Goal: Find specific page/section: Find specific page/section

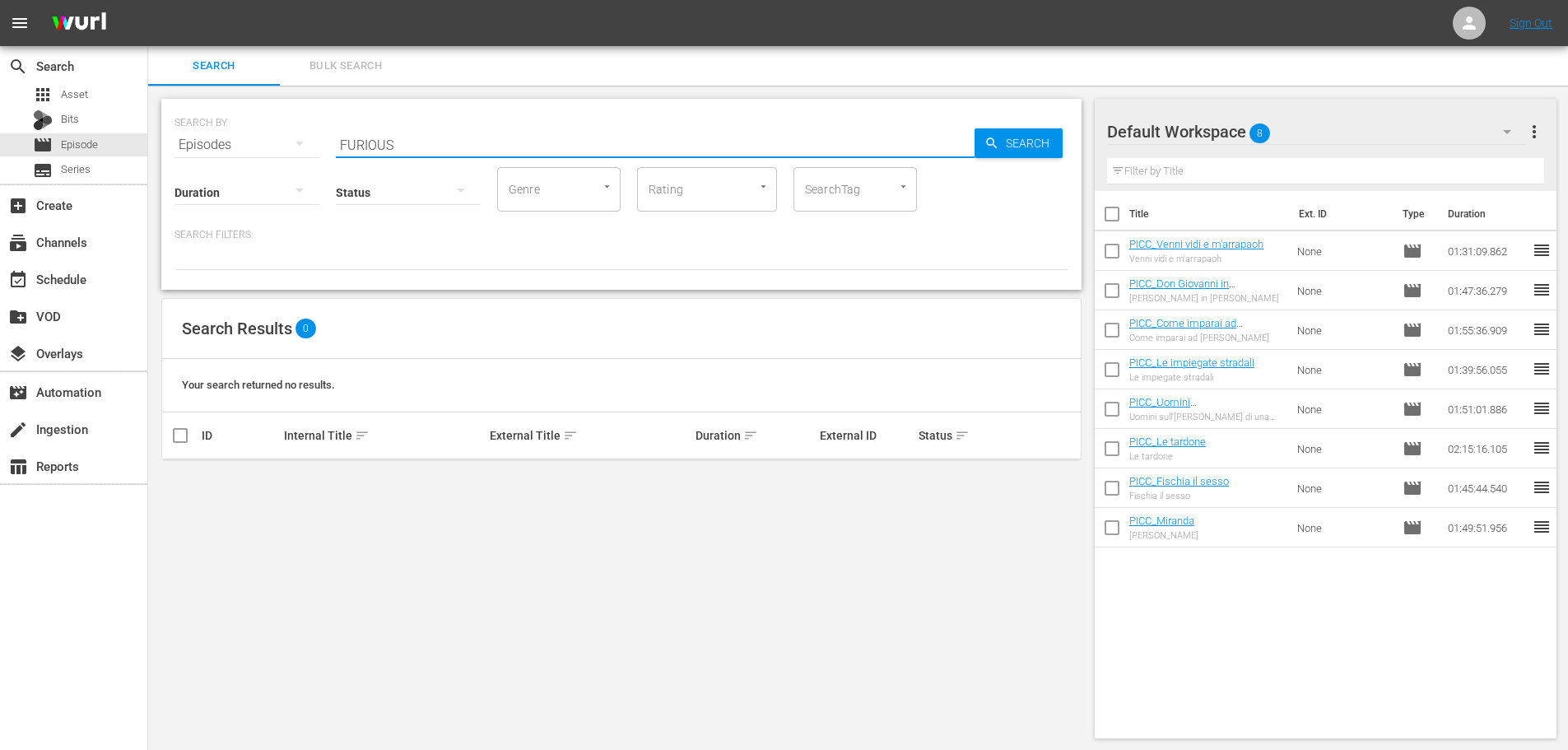
click at [304, 177] on div "SEARCH BY Search By Episodes Search ID, Title, Description, Keywords, or Catego…" at bounding box center [621, 194] width 920 height 191
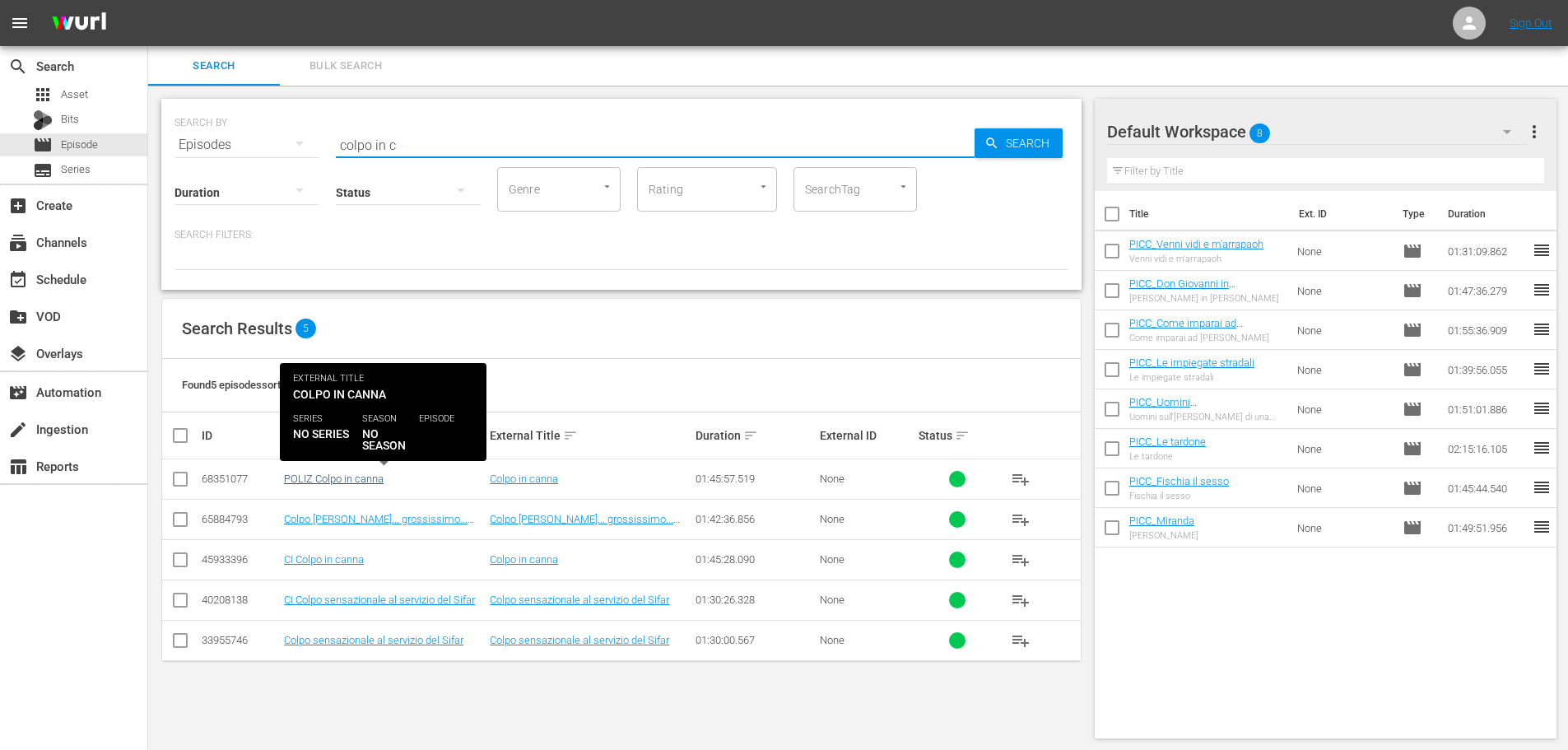
type input "colpo in c"
click at [369, 475] on link "POLIZ Colpo in canna" at bounding box center [333, 479] width 100 height 12
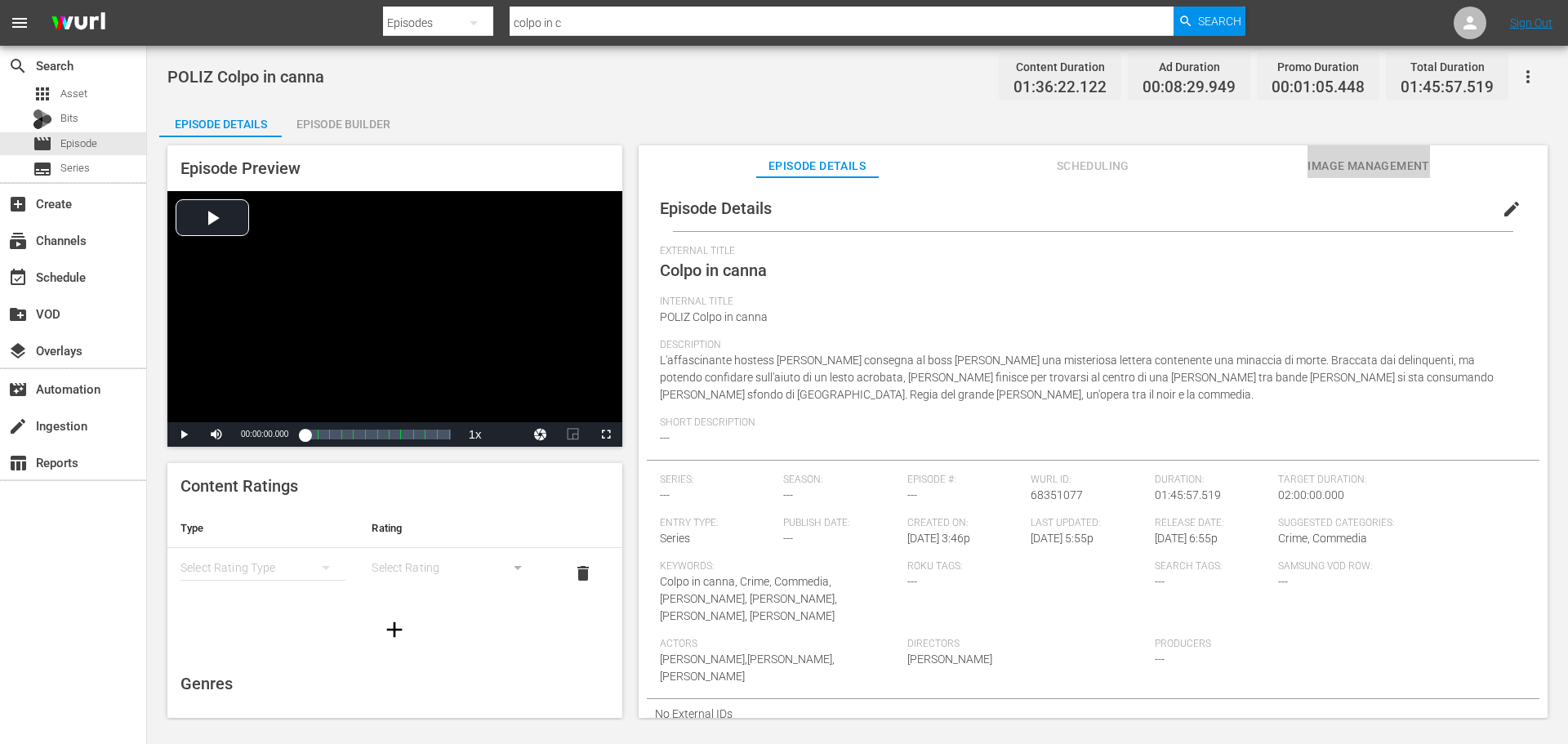
click at [1356, 161] on span "Image Management" at bounding box center [1369, 166] width 123 height 21
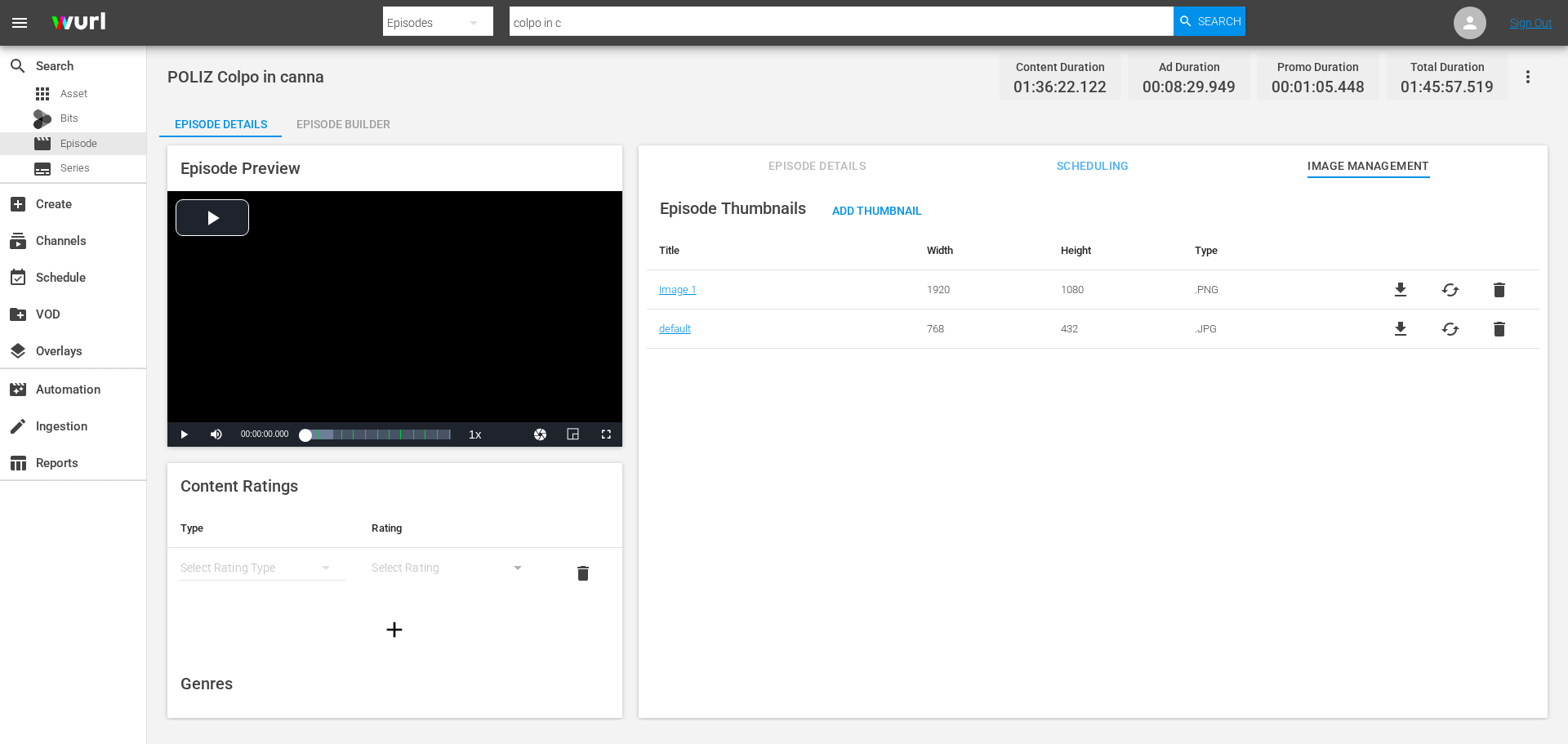
click at [1395, 290] on span "file_download" at bounding box center [1400, 290] width 20 height 20
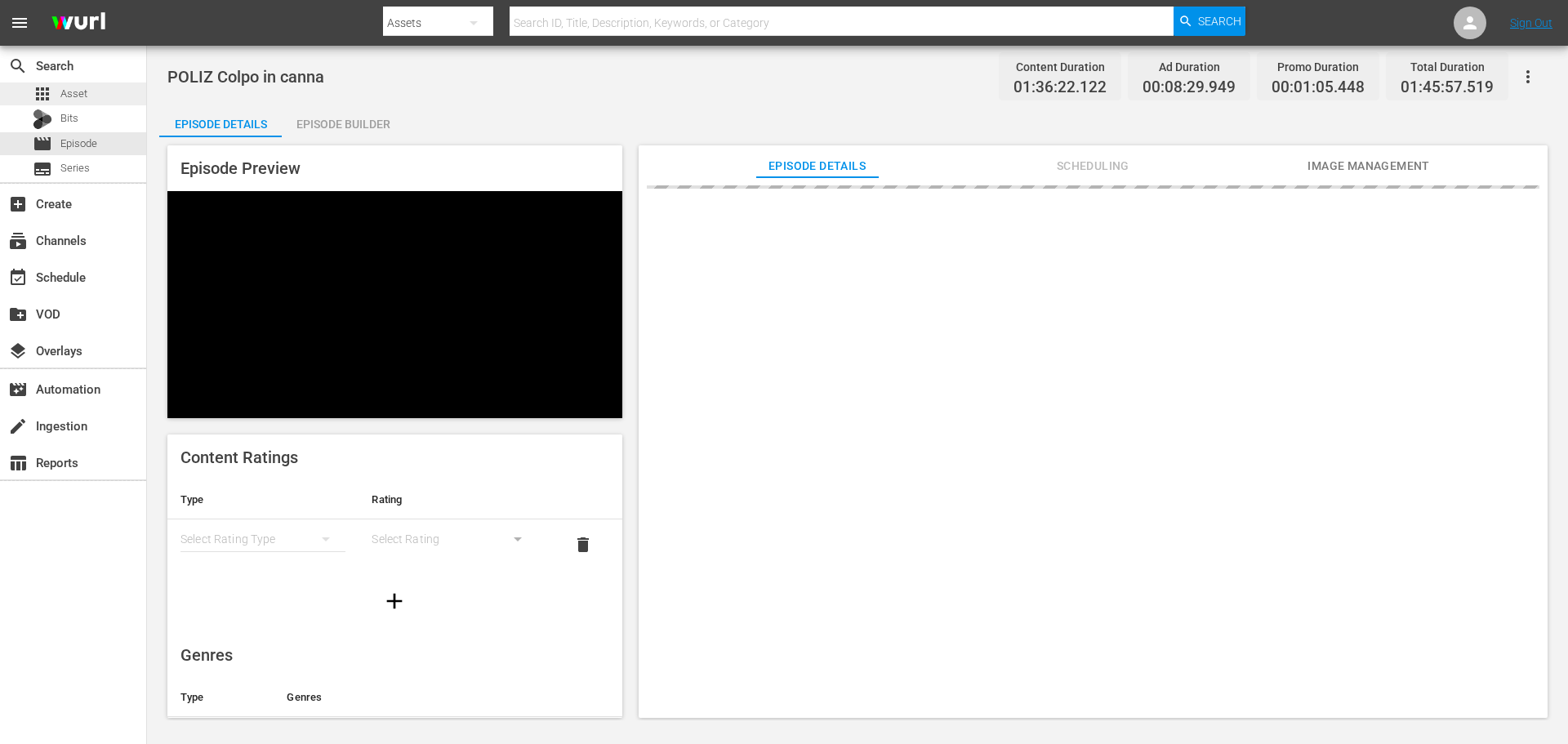
click at [76, 88] on span "Asset" at bounding box center [74, 93] width 27 height 16
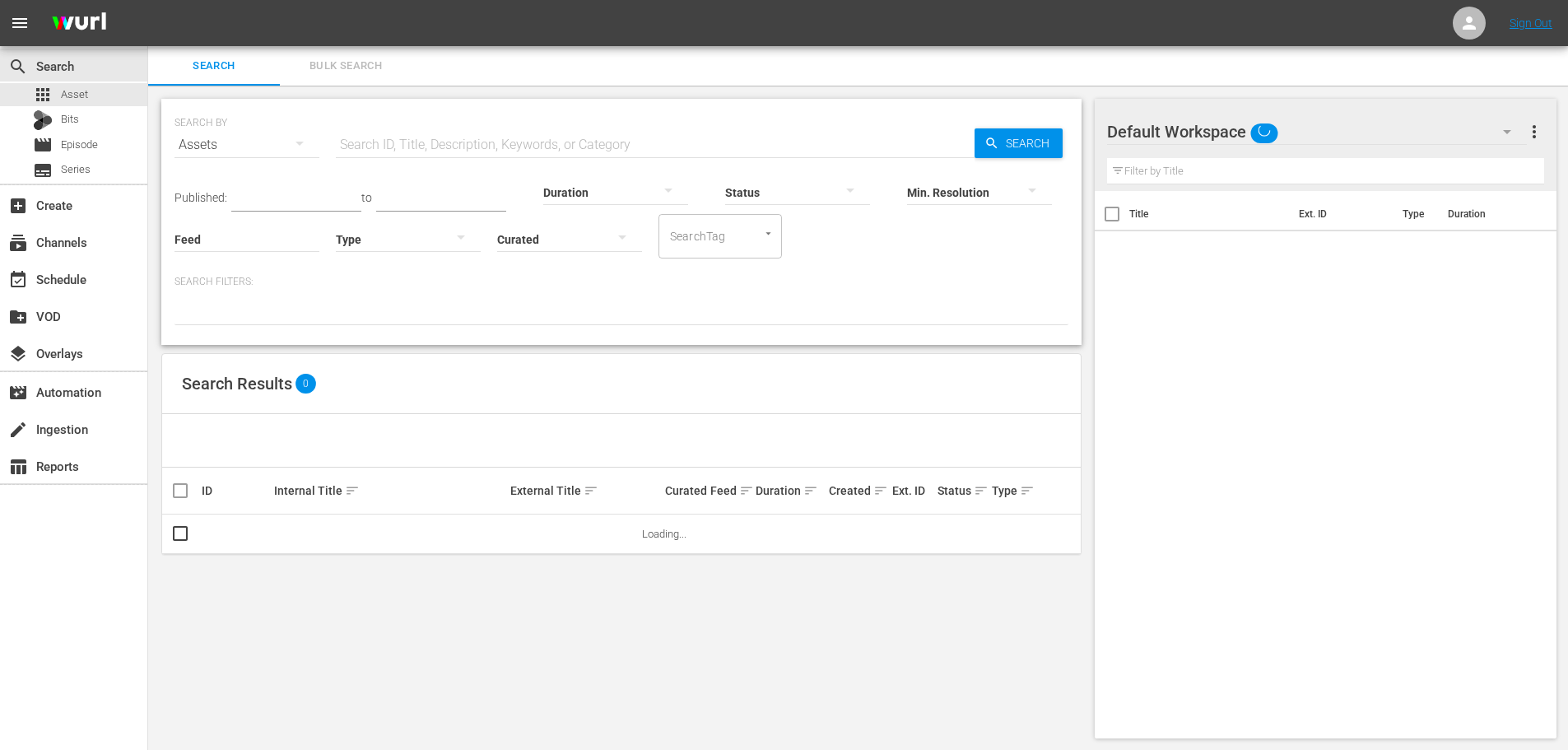
click at [366, 144] on input "text" at bounding box center [655, 146] width 638 height 40
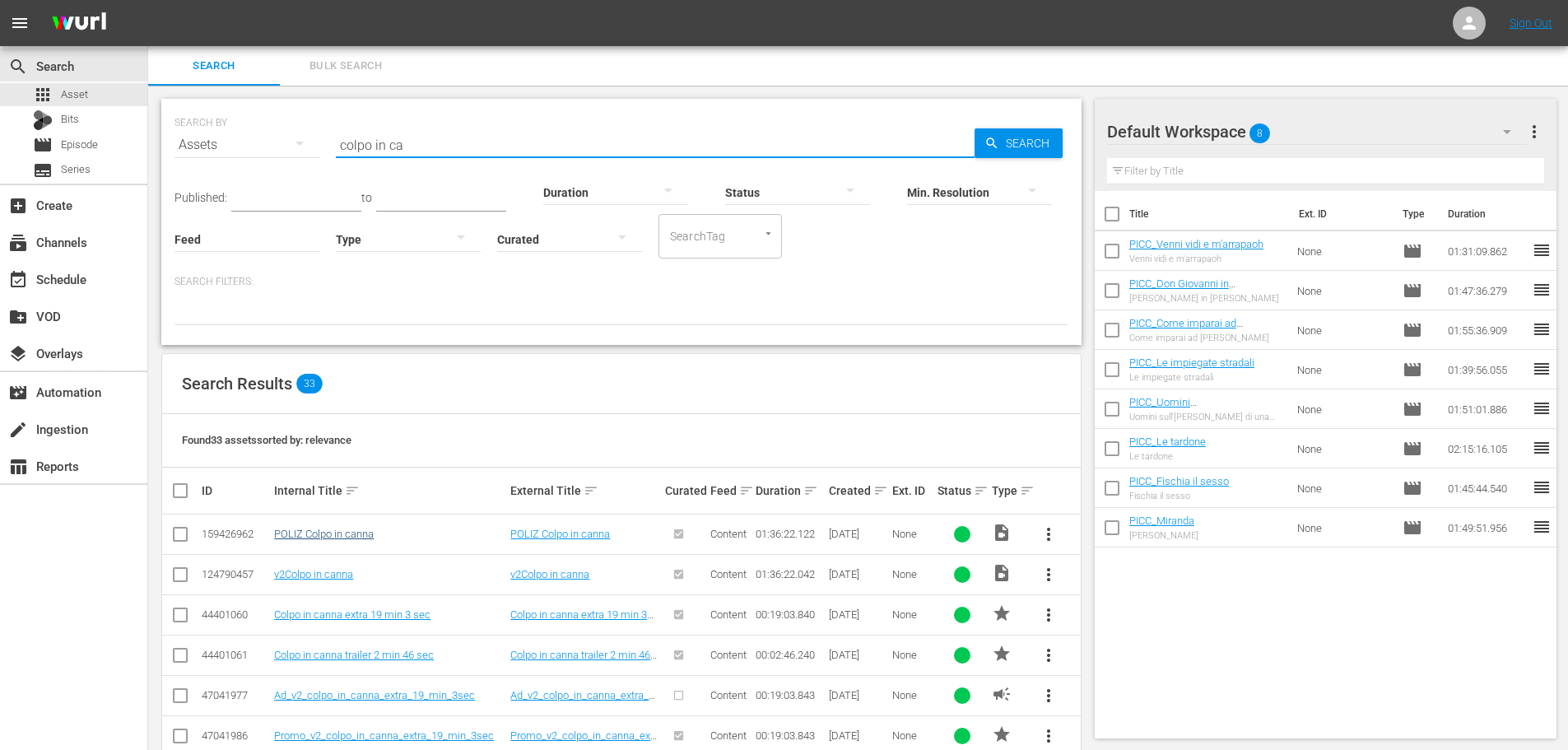
type input "colpo in ca"
click at [333, 541] on link "POLIZ Colpo in canna" at bounding box center [323, 534] width 100 height 12
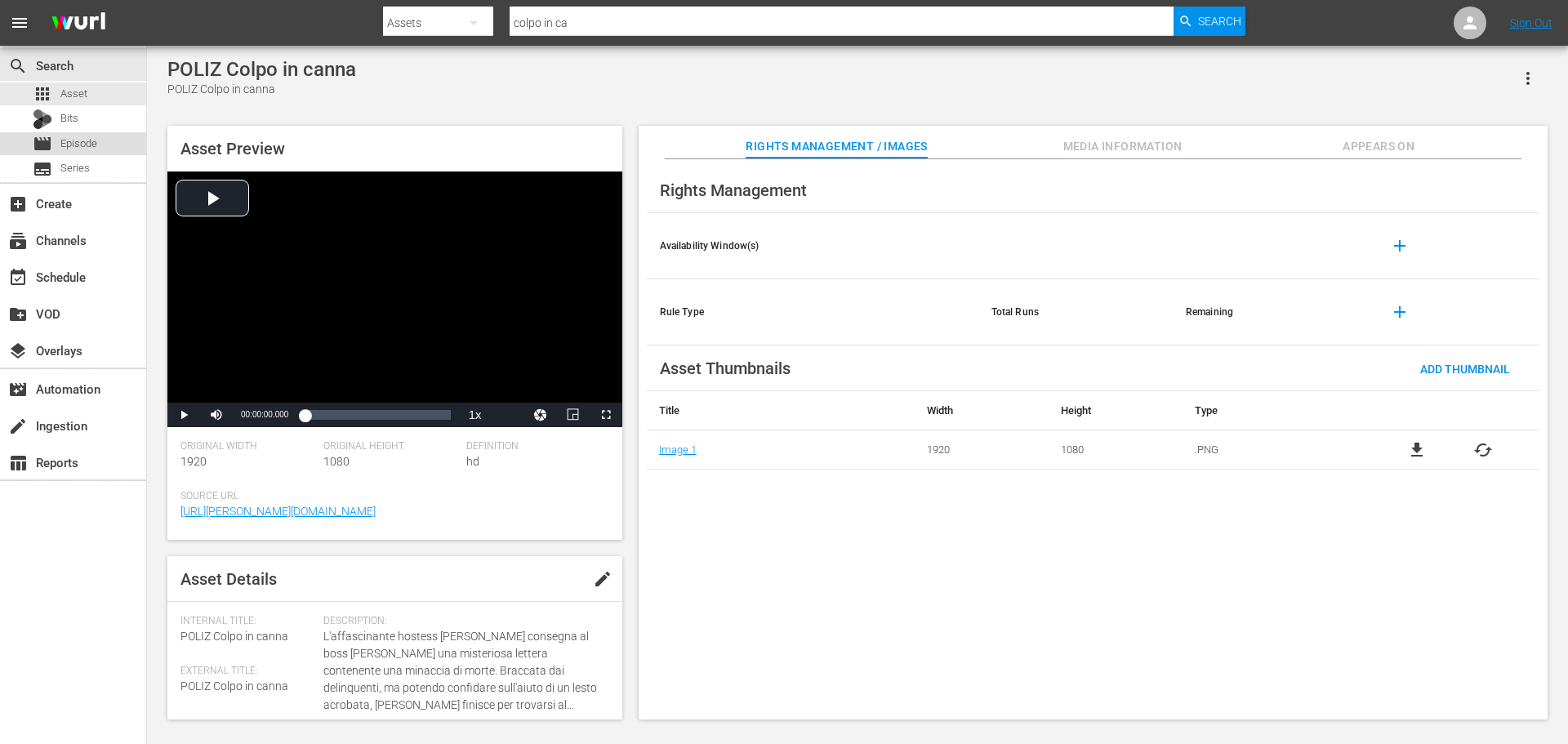
click at [107, 139] on div "movie Episode" at bounding box center [73, 144] width 146 height 23
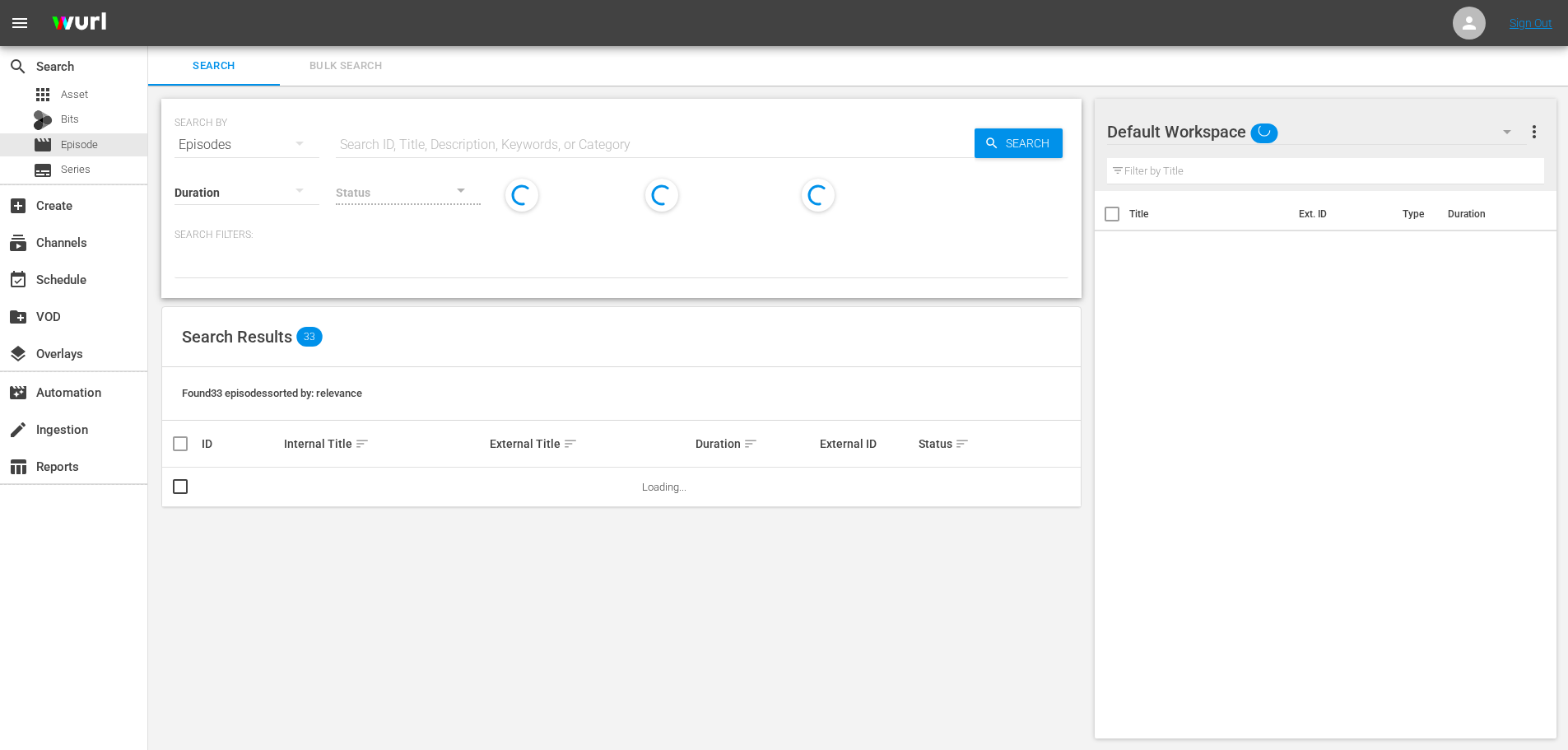
click at [557, 128] on input "text" at bounding box center [655, 146] width 638 height 40
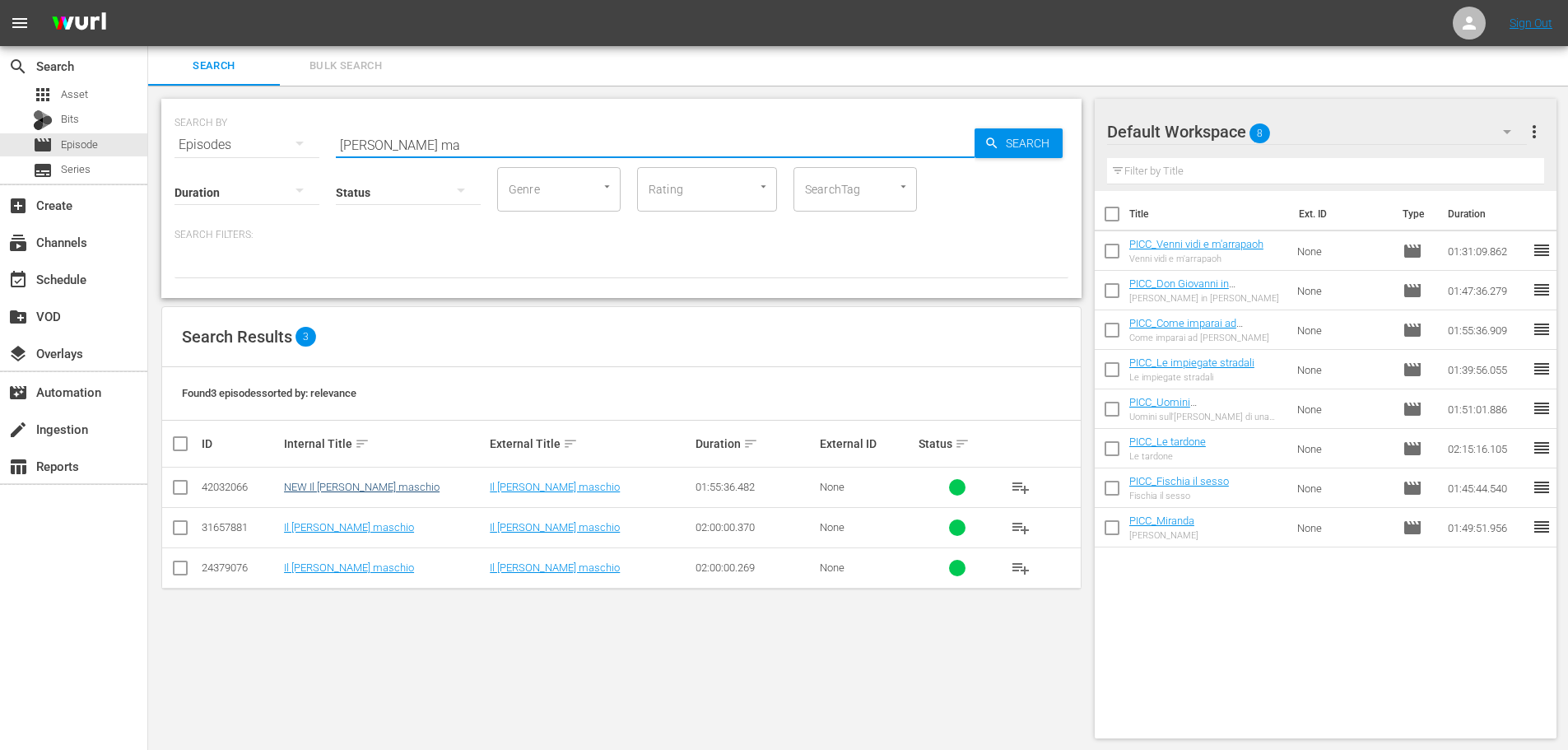
type input "[PERSON_NAME] ma"
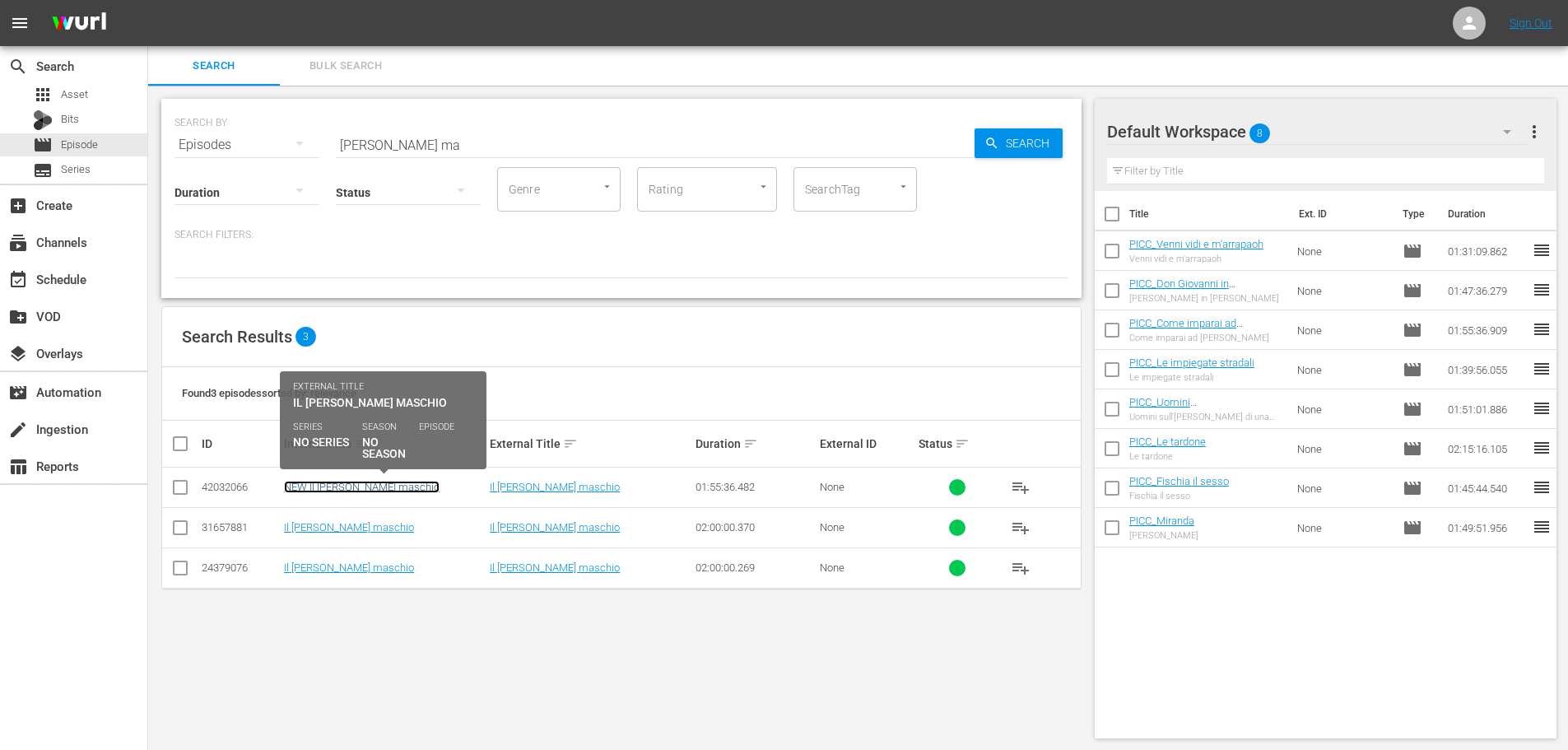
click at [361, 491] on link "NEW Il [PERSON_NAME] maschio" at bounding box center [362, 486] width 156 height 12
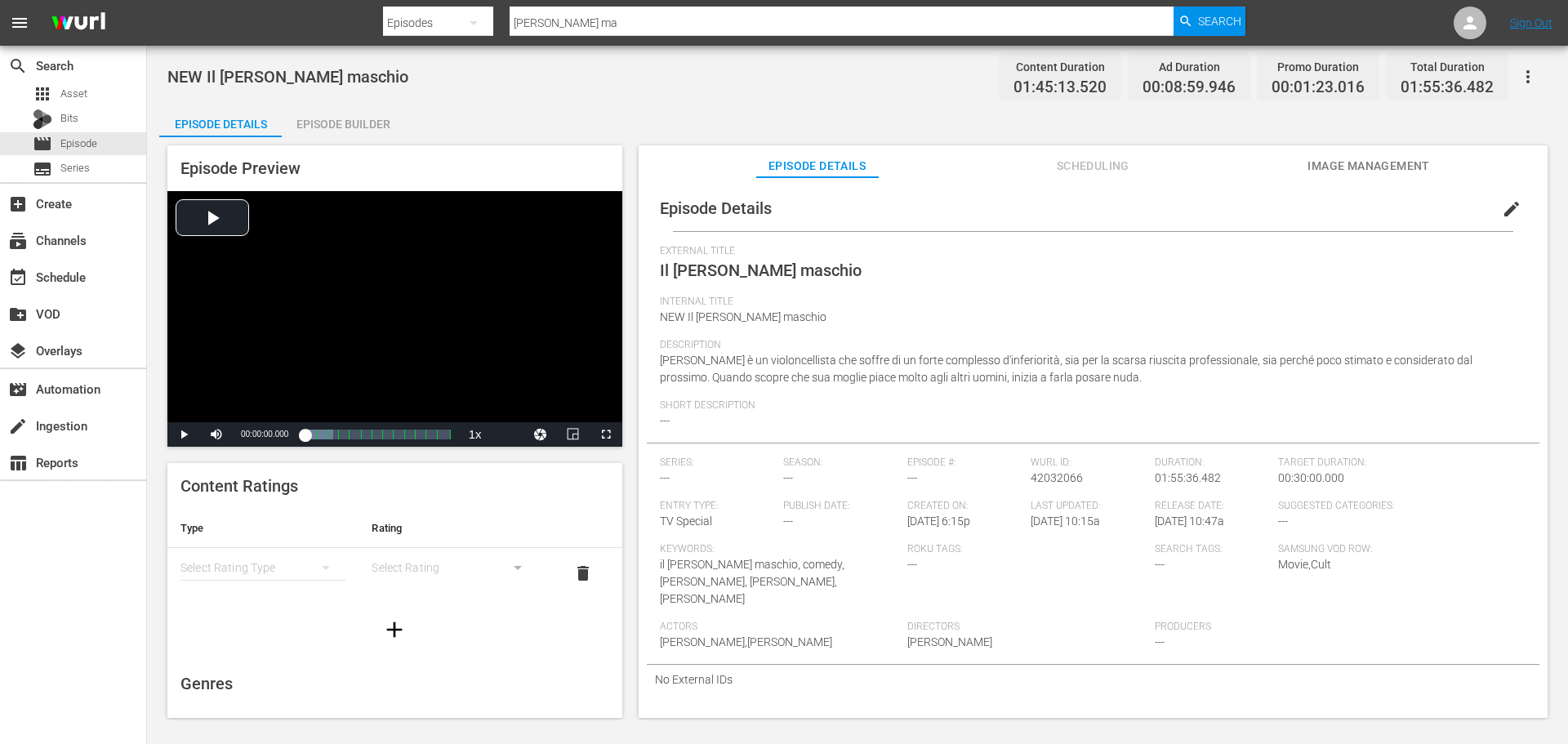
click at [1344, 167] on span "Image Management" at bounding box center [1369, 166] width 123 height 21
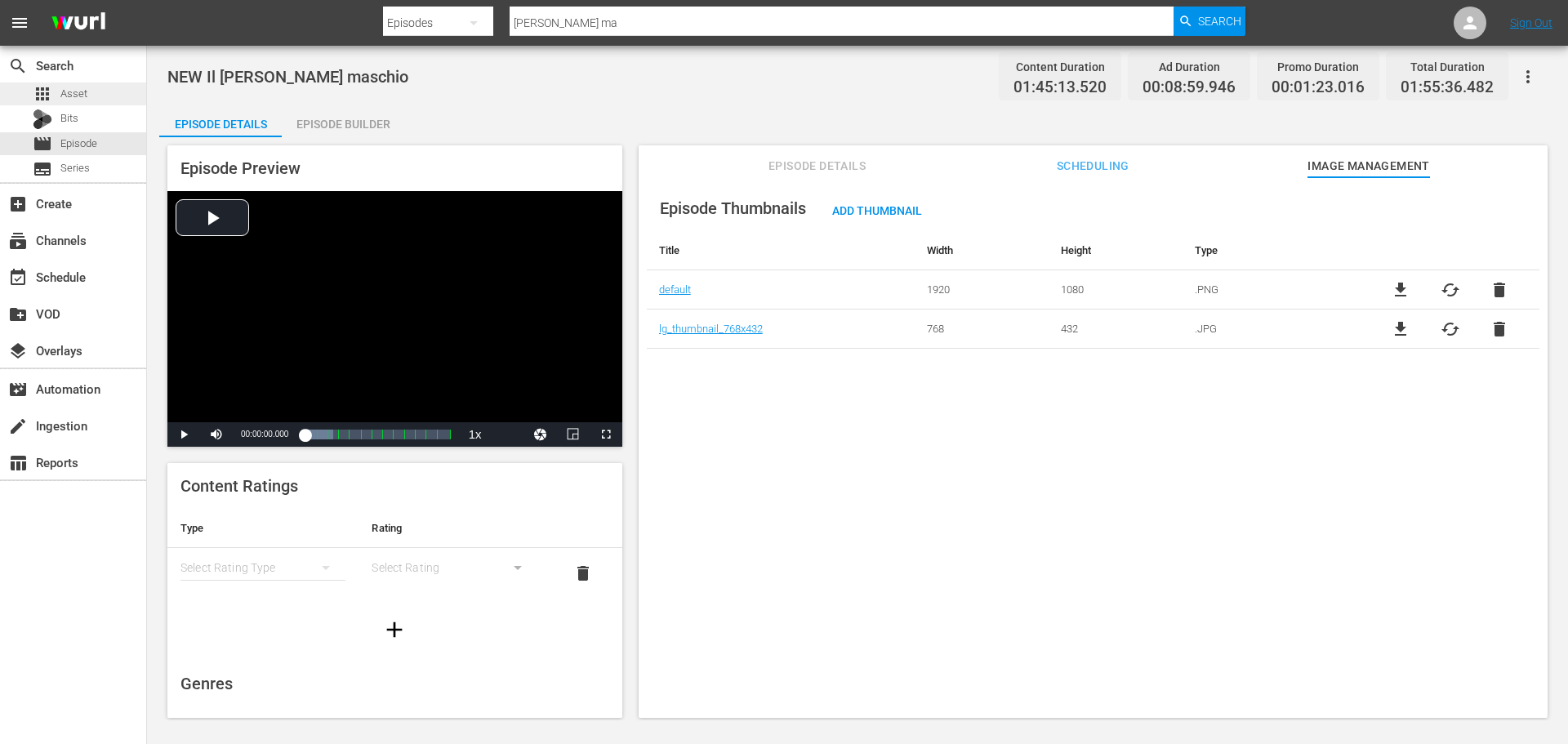
click at [97, 95] on div "apps Asset" at bounding box center [73, 93] width 146 height 23
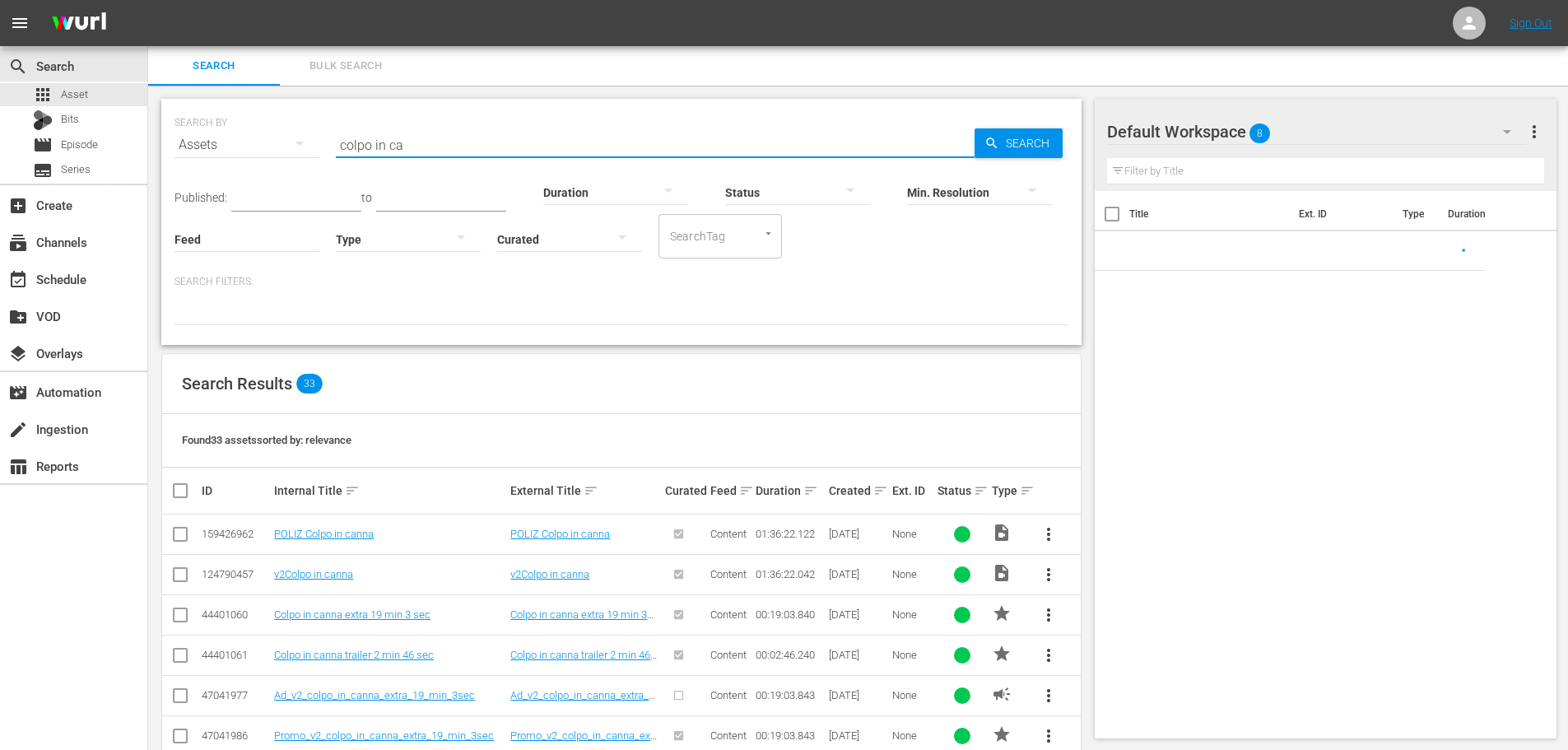
drag, startPoint x: 421, startPoint y: 149, endPoint x: 314, endPoint y: 174, distance: 109.9
click at [314, 165] on div "SEARCH BY Search By Assets Search ID, Title, Description, Keywords, or Category…" at bounding box center [621, 135] width 894 height 59
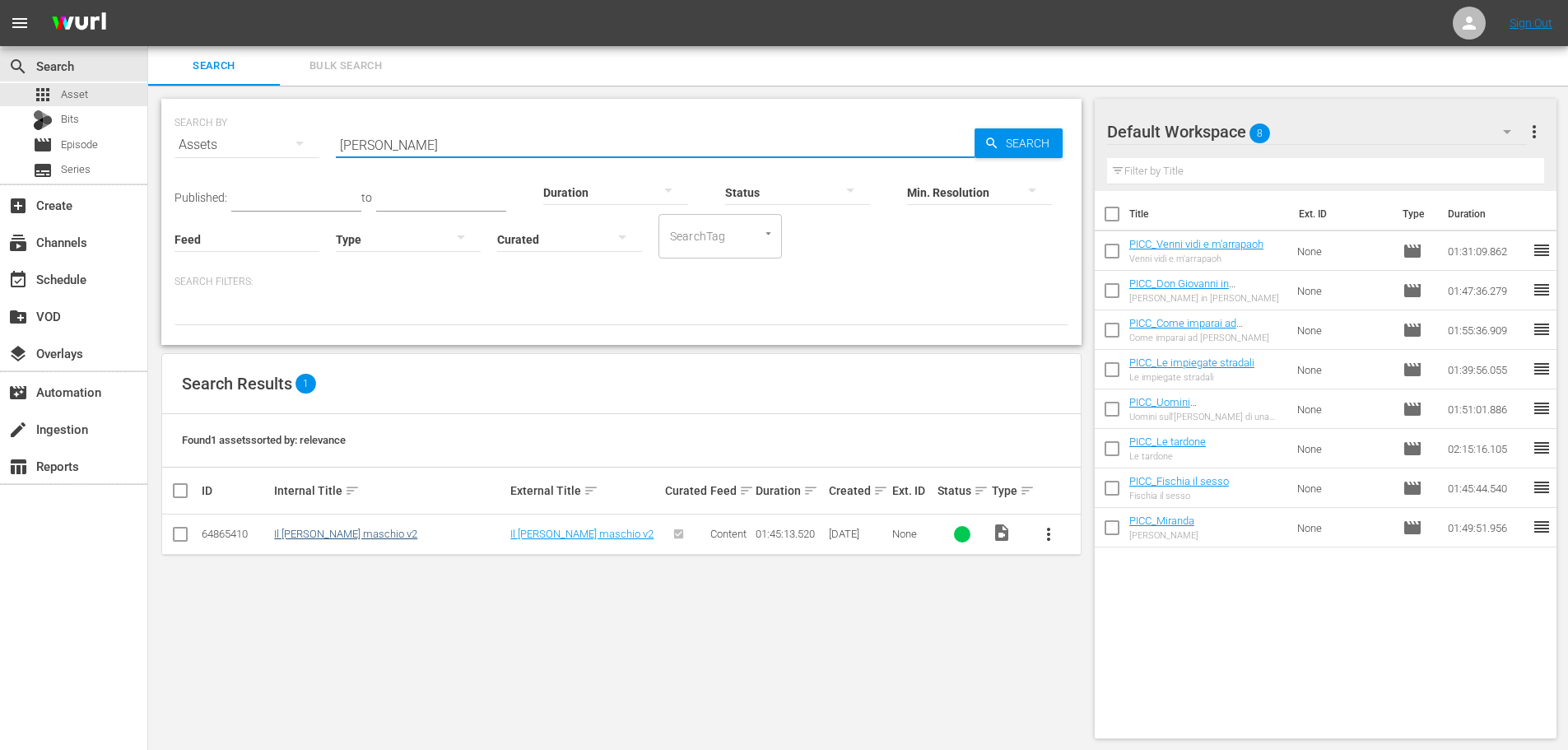
type input "[PERSON_NAME]"
click at [353, 530] on link "Il [PERSON_NAME] maschio v2" at bounding box center [345, 534] width 144 height 12
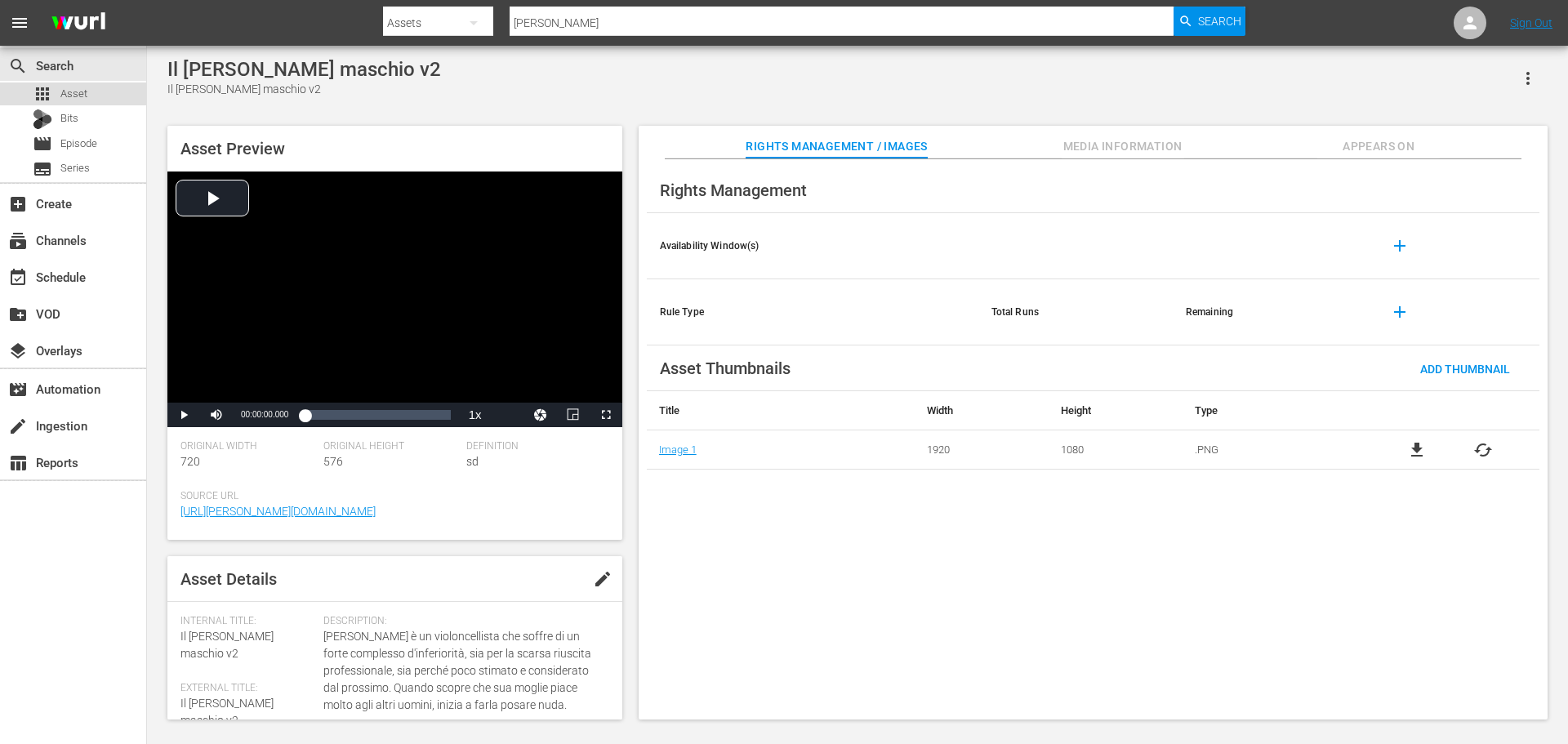
click at [85, 91] on span "Asset" at bounding box center [74, 93] width 27 height 16
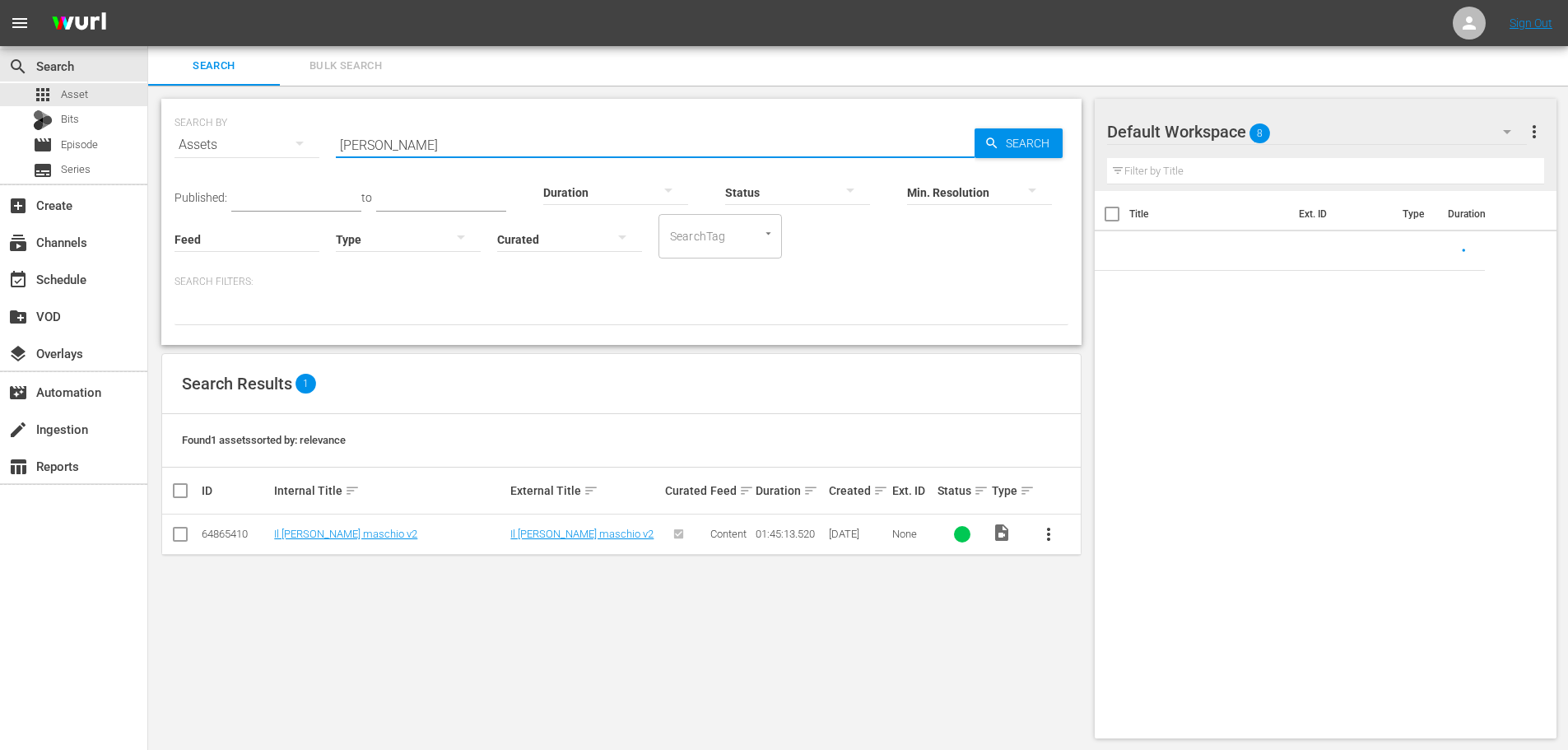
drag, startPoint x: 414, startPoint y: 130, endPoint x: 290, endPoint y: 154, distance: 126.3
click at [285, 155] on div "SEARCH BY Search By Assets Search ID, Title, Description, Keywords, or Category…" at bounding box center [621, 135] width 894 height 59
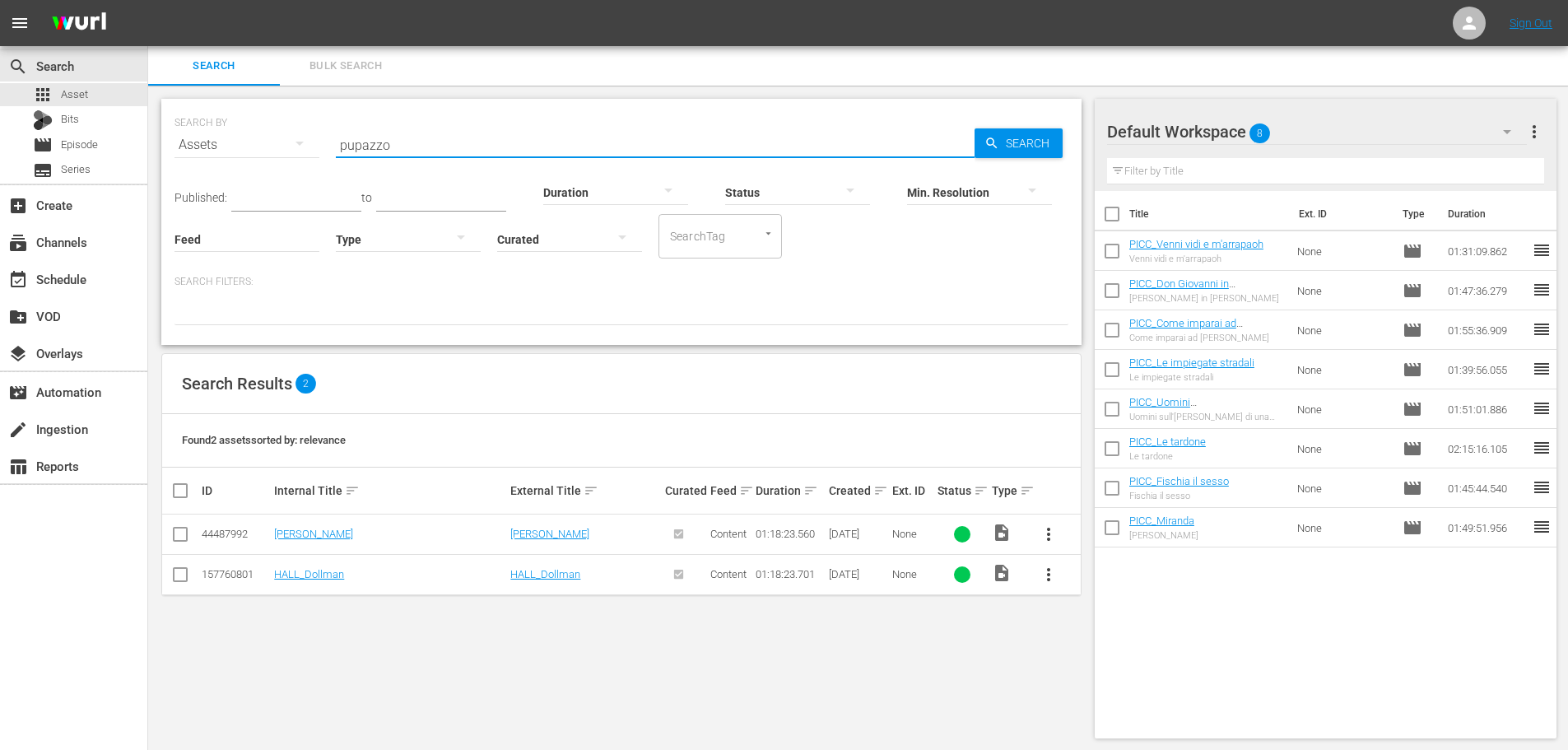
drag, startPoint x: 426, startPoint y: 130, endPoint x: 290, endPoint y: 173, distance: 142.6
click at [290, 165] on div "SEARCH BY Search By Assets Search ID, Title, Description, Keywords, or Category…" at bounding box center [621, 135] width 894 height 59
type input "pupazzo"
click at [98, 145] on span "Episode" at bounding box center [79, 145] width 37 height 16
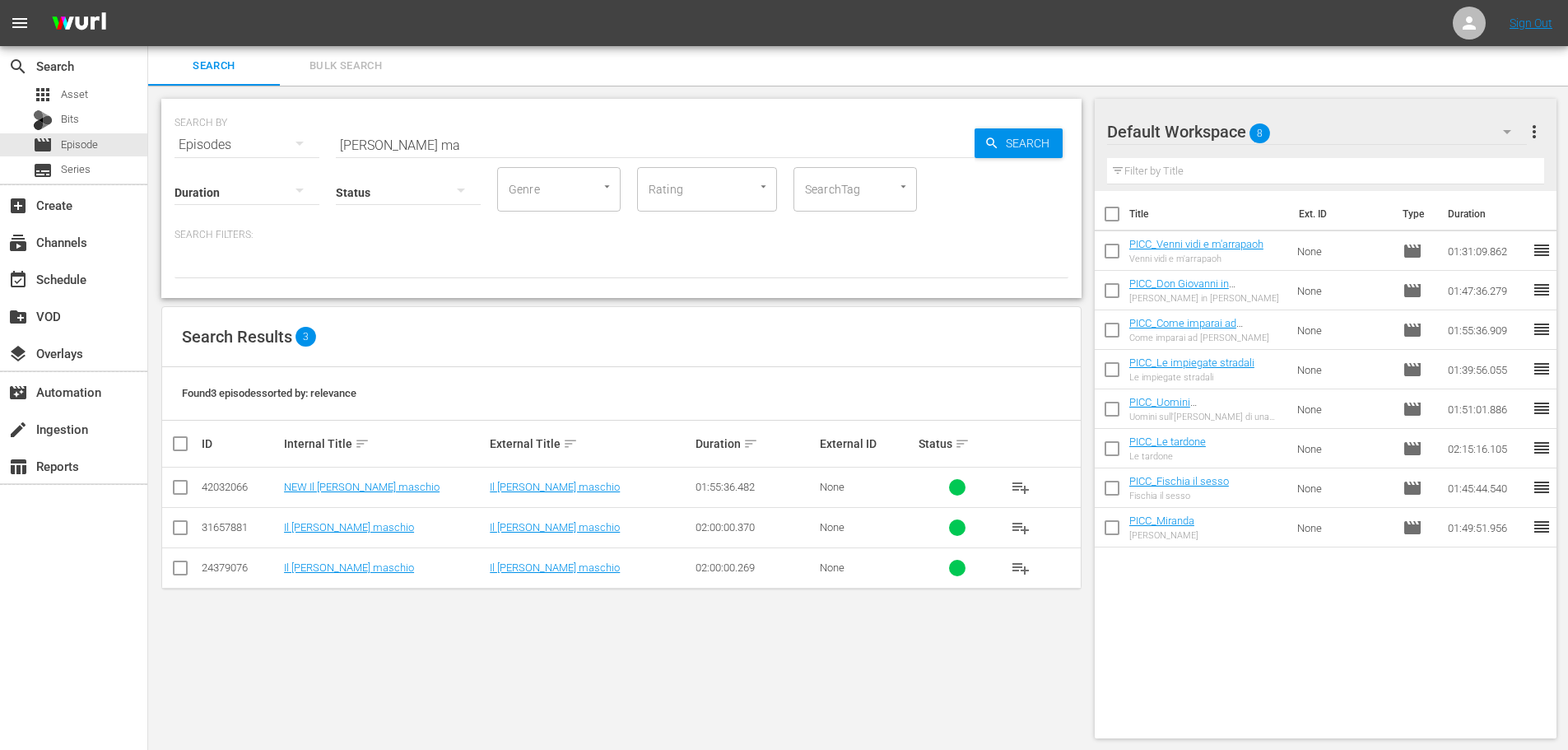
drag, startPoint x: 432, startPoint y: 154, endPoint x: 271, endPoint y: 170, distance: 161.8
click at [271, 170] on div "Duration Status Genre Genre Rating Rating SearchTag SearchTag" at bounding box center [621, 188] width 894 height 47
click at [367, 150] on input "[PERSON_NAME] ma" at bounding box center [655, 146] width 638 height 40
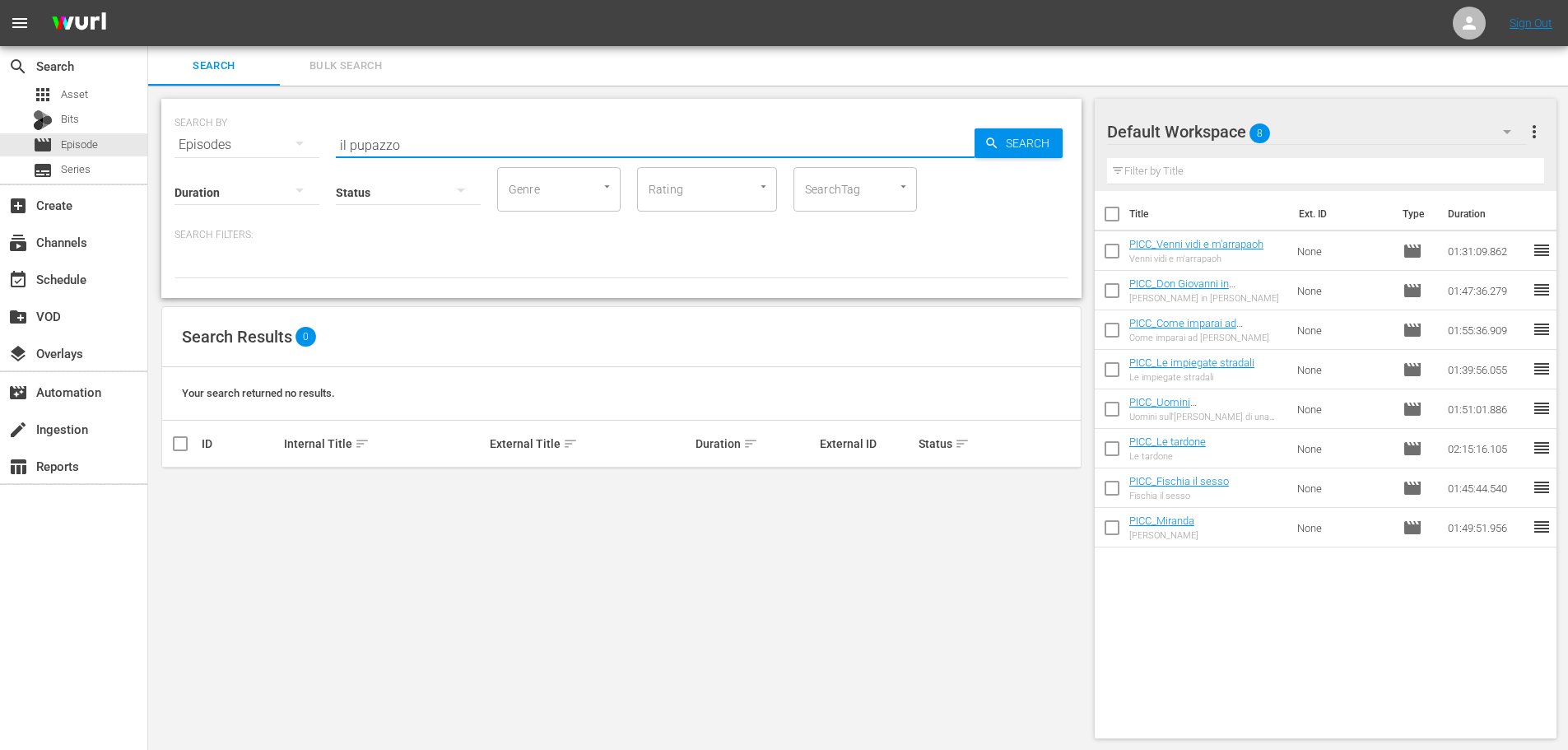
drag, startPoint x: 416, startPoint y: 137, endPoint x: 265, endPoint y: 160, distance: 152.7
click at [265, 160] on div "SEARCH BY Search By Episodes Search ID, Title, Description, Keywords, or Catego…" at bounding box center [621, 198] width 920 height 199
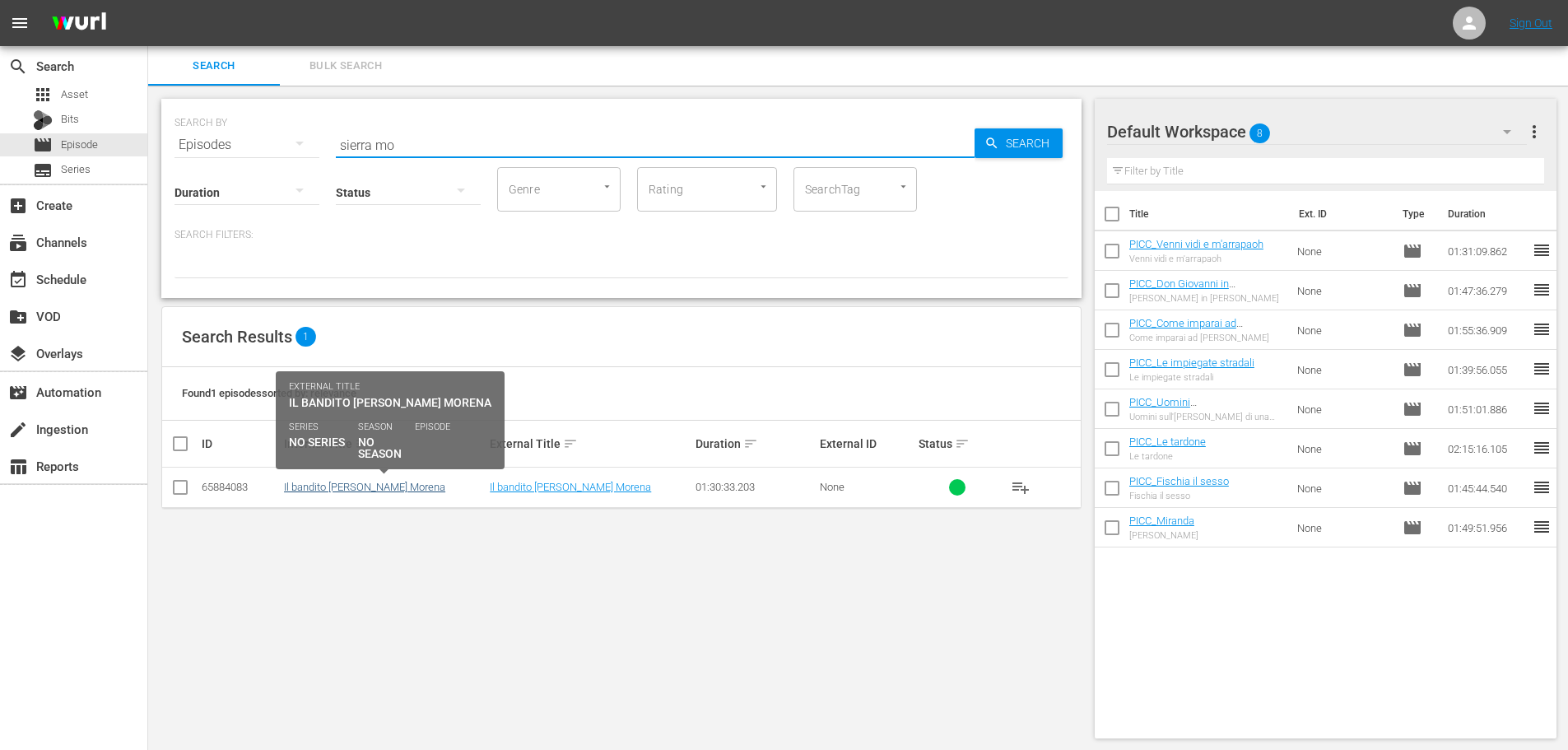
type input "sierra mo"
click at [379, 488] on link "Il bandito [PERSON_NAME] Morena" at bounding box center [364, 486] width 162 height 12
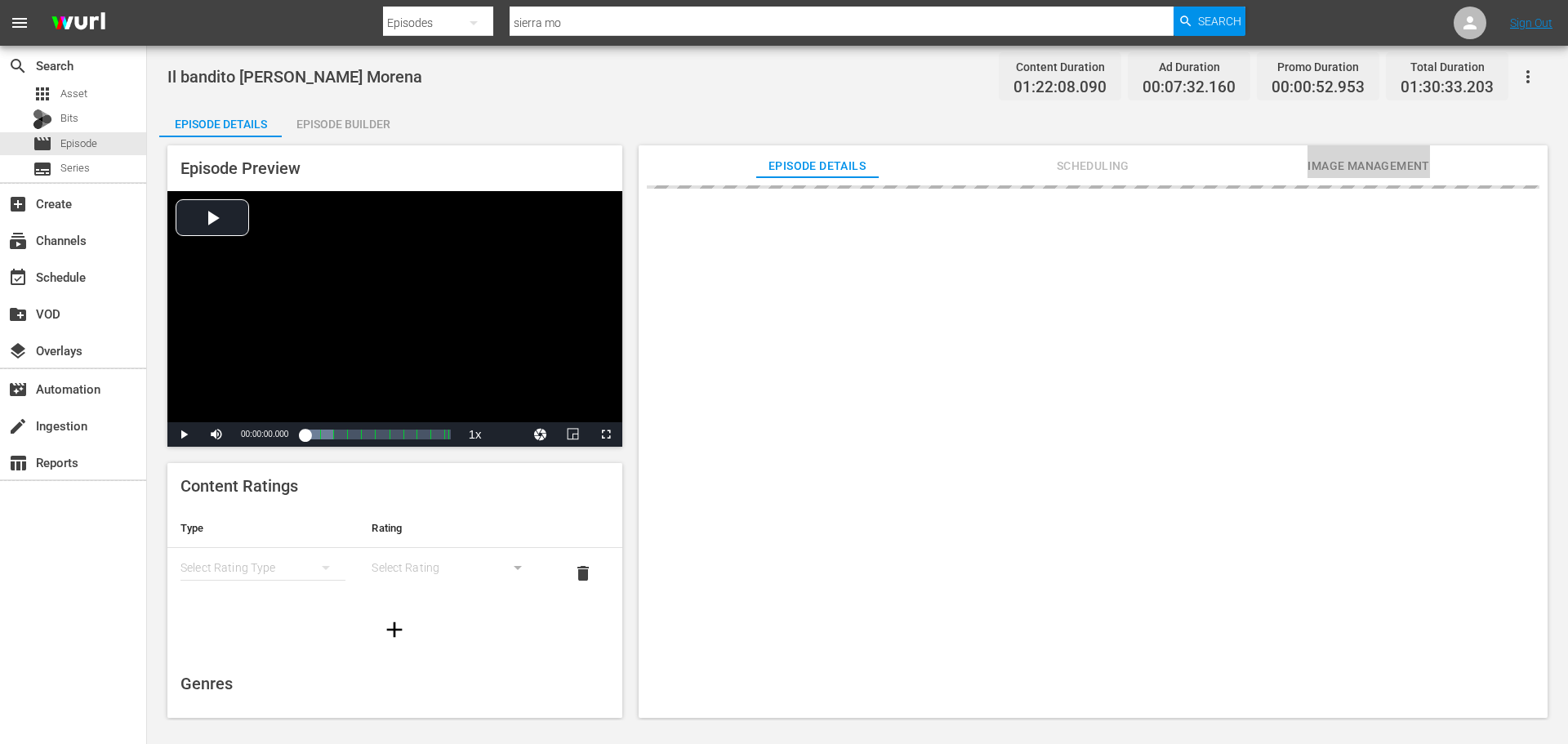
click at [1342, 160] on span "Image Management" at bounding box center [1369, 166] width 123 height 21
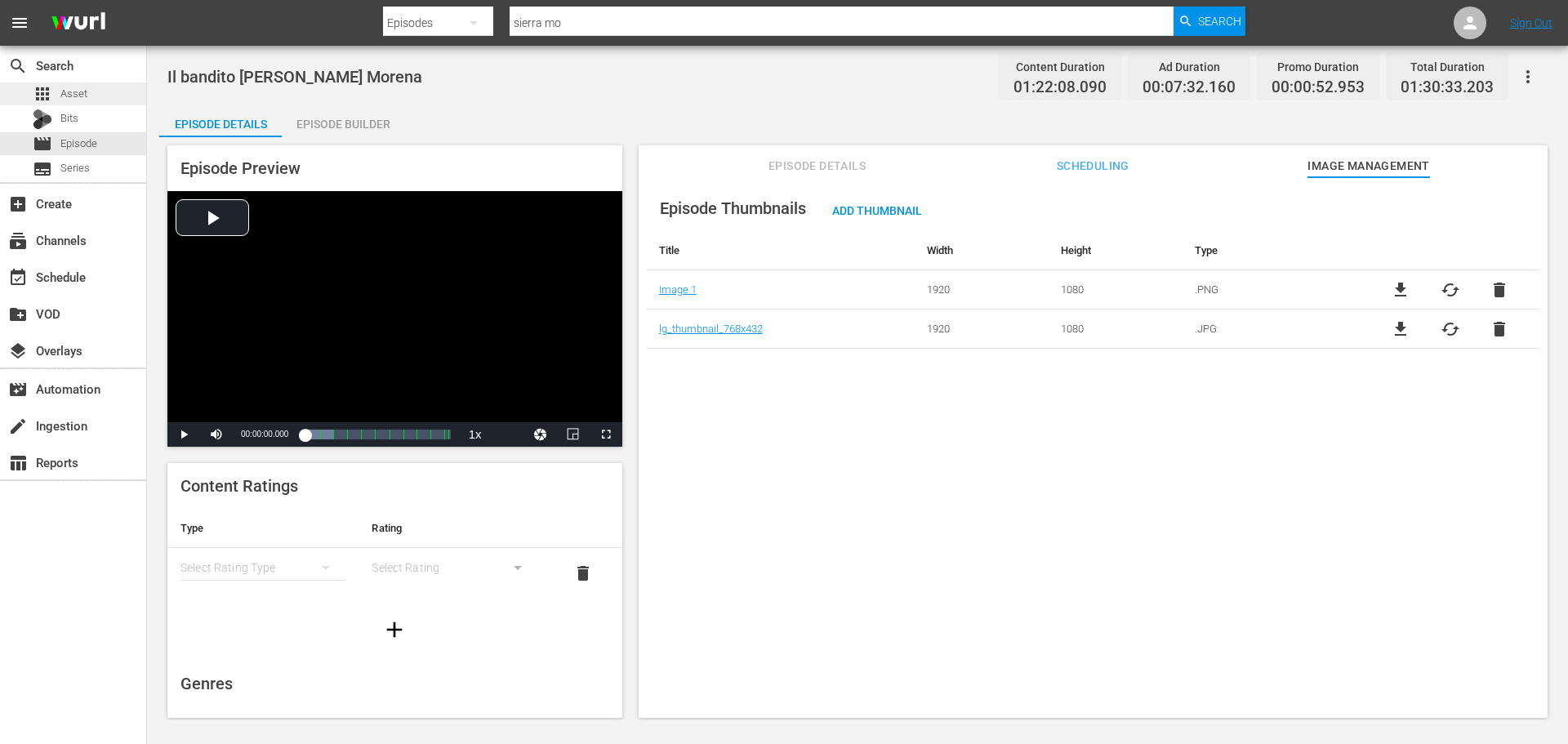
click at [114, 103] on div "apps Asset" at bounding box center [73, 93] width 146 height 23
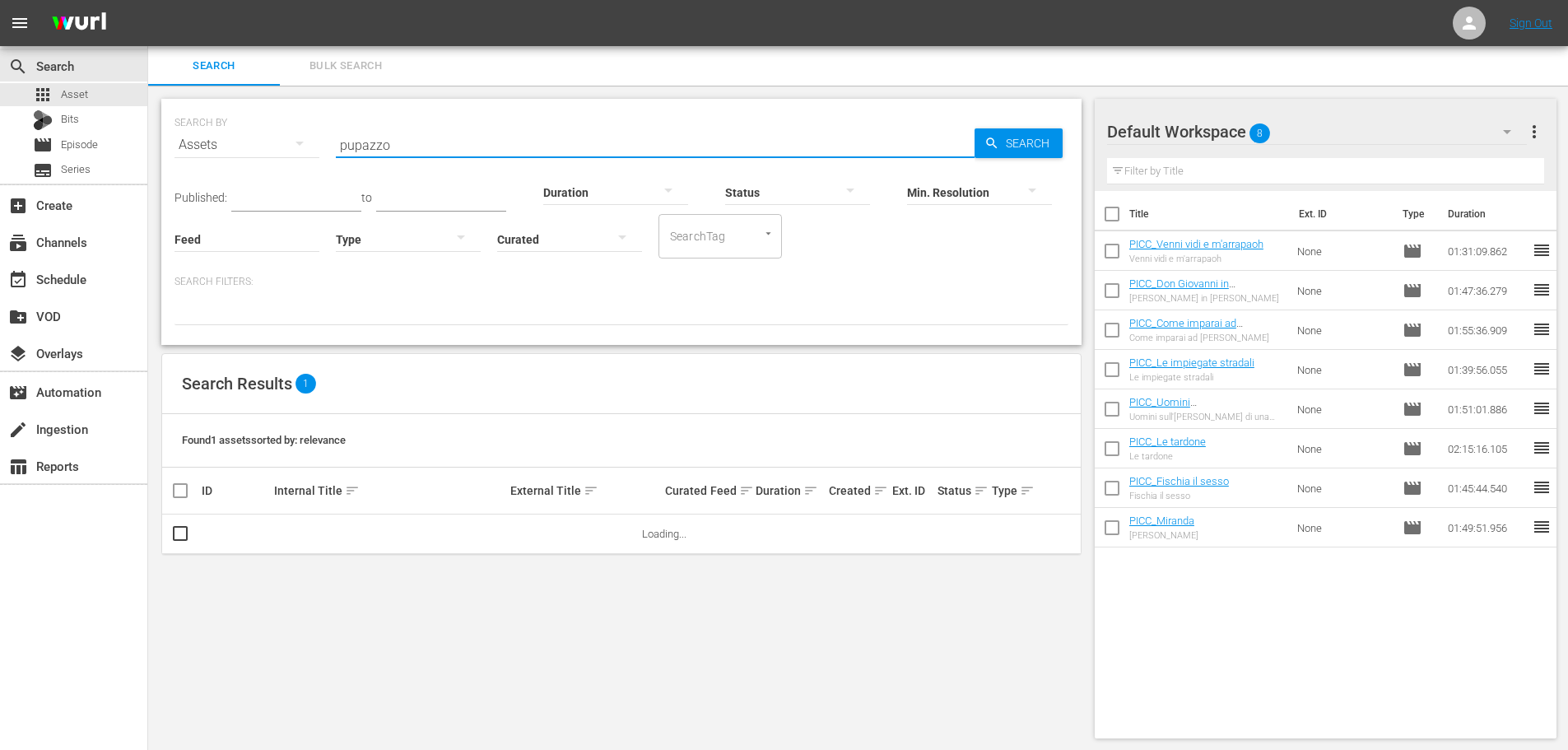
drag, startPoint x: 411, startPoint y: 146, endPoint x: 295, endPoint y: 149, distance: 116.0
click at [295, 149] on div "SEARCH BY Search By Assets Search ID, Title, Description, Keywords, or Category…" at bounding box center [621, 135] width 894 height 59
click at [437, 139] on input "[GEOGRAPHIC_DATA]" at bounding box center [655, 146] width 638 height 40
type input "sierra mor"
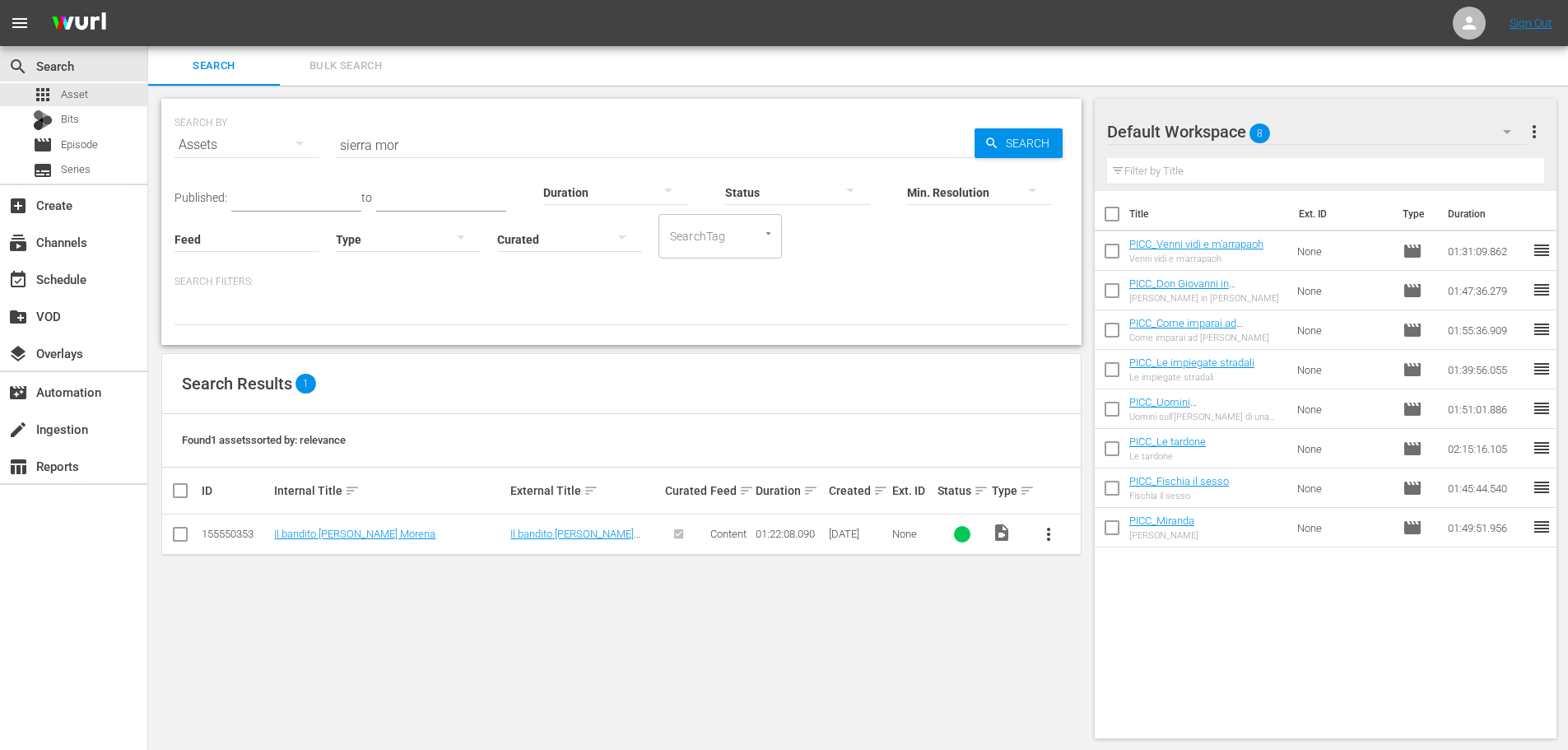
click at [382, 525] on td "Il bandito [PERSON_NAME] Morena" at bounding box center [389, 535] width 236 height 40
click at [388, 533] on link "Il bandito [PERSON_NAME] Morena" at bounding box center [355, 534] width 162 height 12
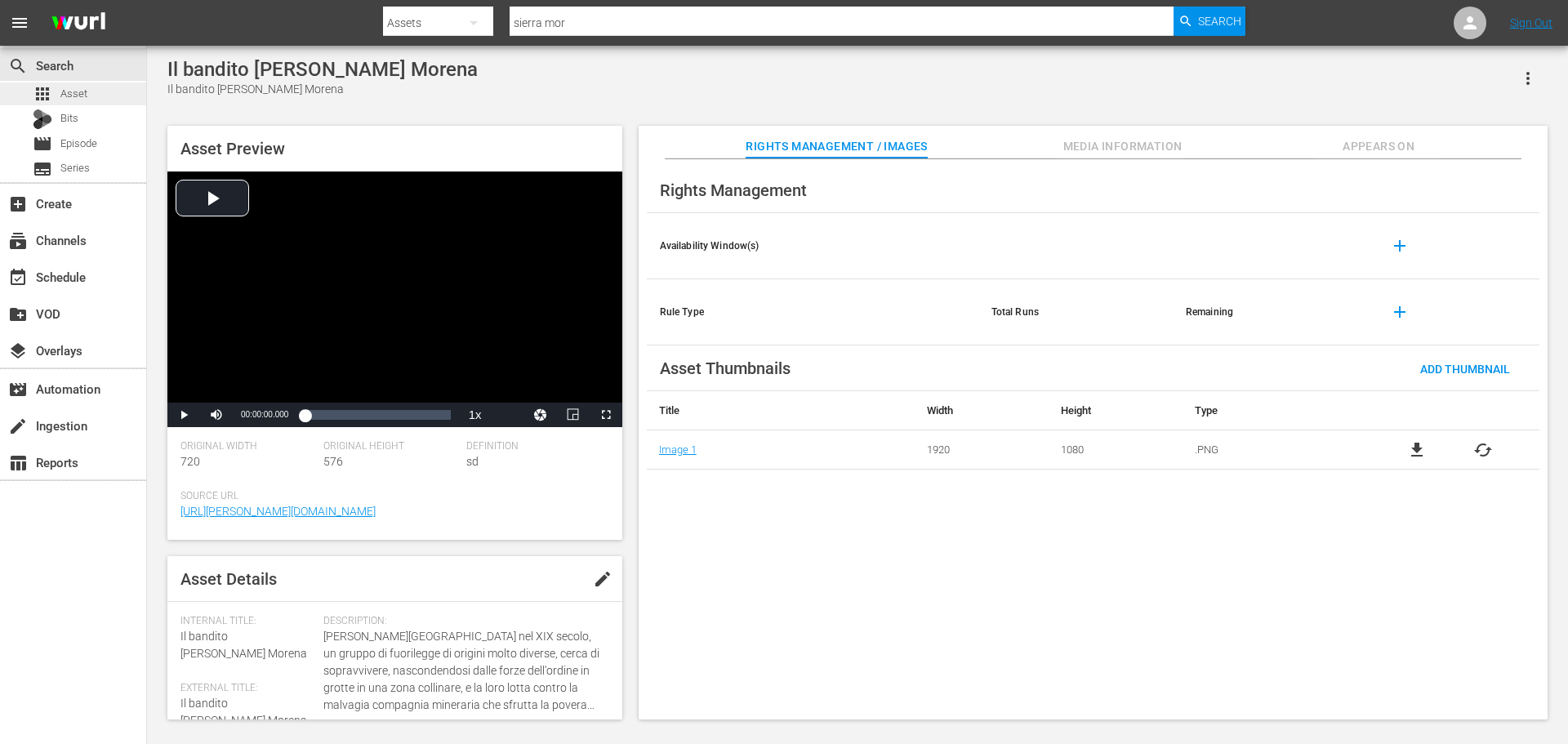
click at [102, 93] on div "apps Asset" at bounding box center [73, 93] width 146 height 23
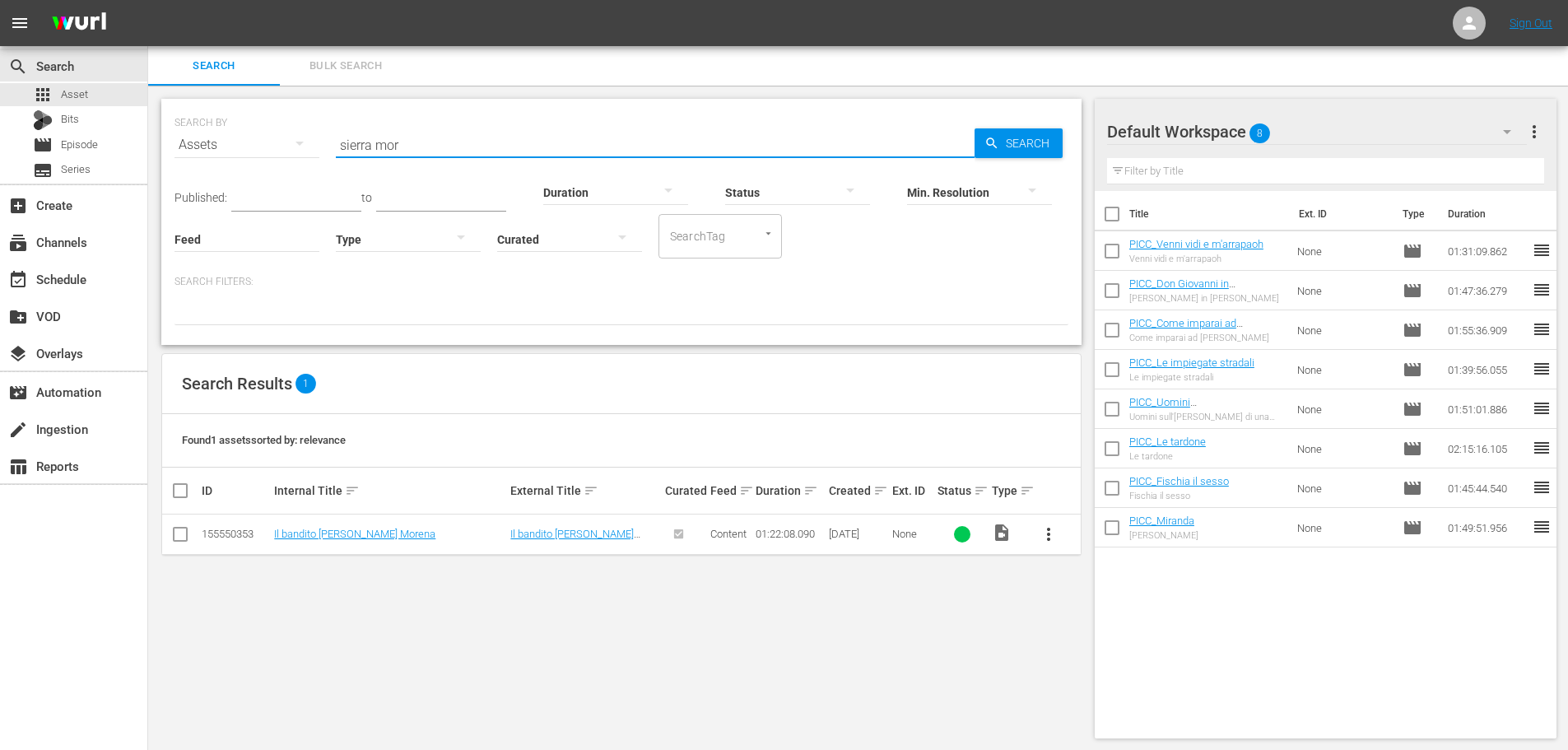
drag, startPoint x: 415, startPoint y: 143, endPoint x: 255, endPoint y: 162, distance: 161.1
click at [255, 162] on div "SEARCH BY Search By Assets Search ID, Title, Description, Keywords, or Category…" at bounding box center [621, 135] width 894 height 59
type input "spara gringo s"
click at [348, 536] on link "V2 Spara, Gringo, spara" at bounding box center [328, 534] width 108 height 12
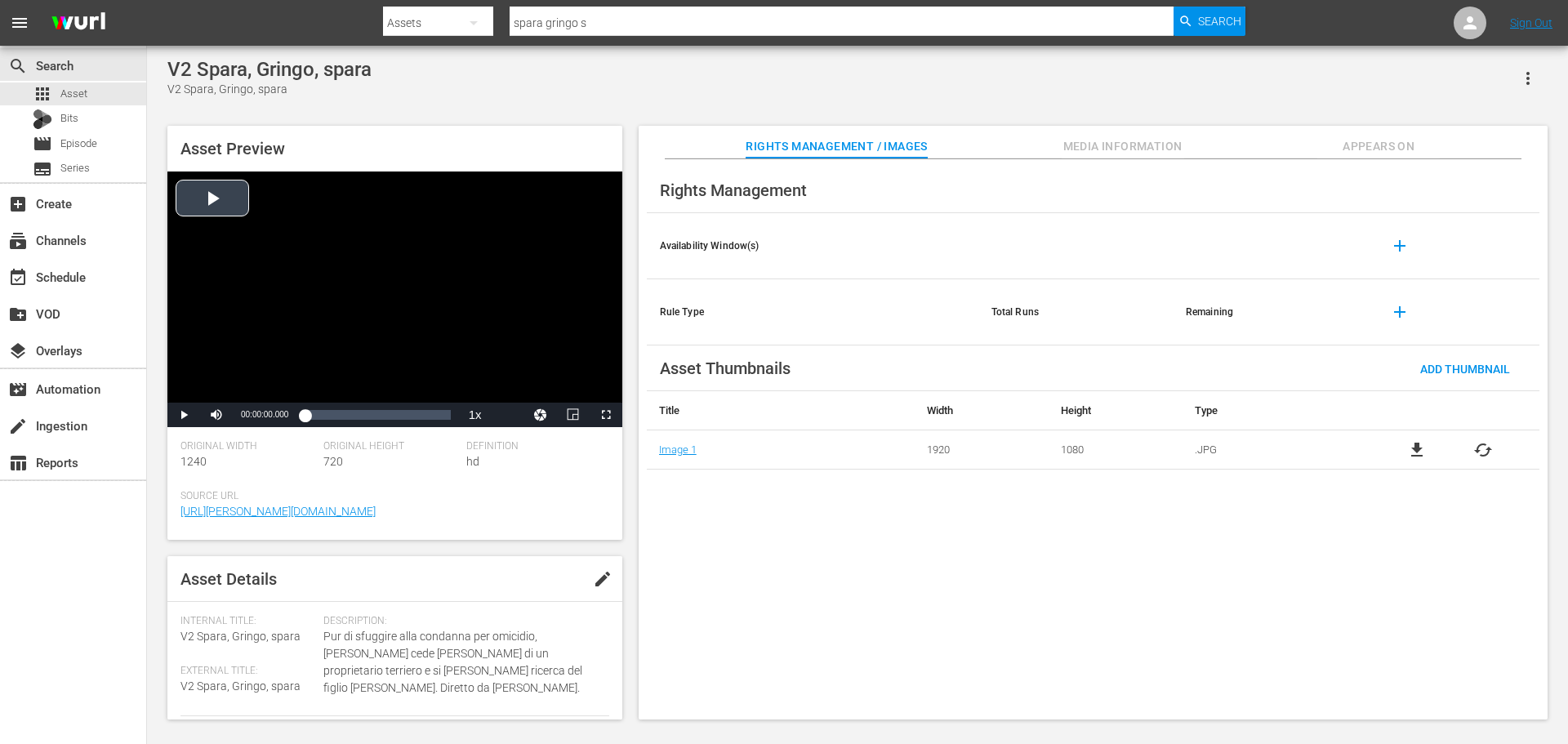
click at [457, 366] on div "Video Player" at bounding box center [395, 287] width 455 height 231
click at [338, 416] on div "Loaded : 0.32% 00:21:40.271 00:00:03.231" at bounding box center [378, 414] width 145 height 16
click at [361, 414] on div "00:35:56.547" at bounding box center [361, 414] width 1 height 16
click at [448, 333] on div "Video Player" at bounding box center [395, 287] width 455 height 231
click at [100, 93] on div "apps Asset" at bounding box center [73, 93] width 146 height 23
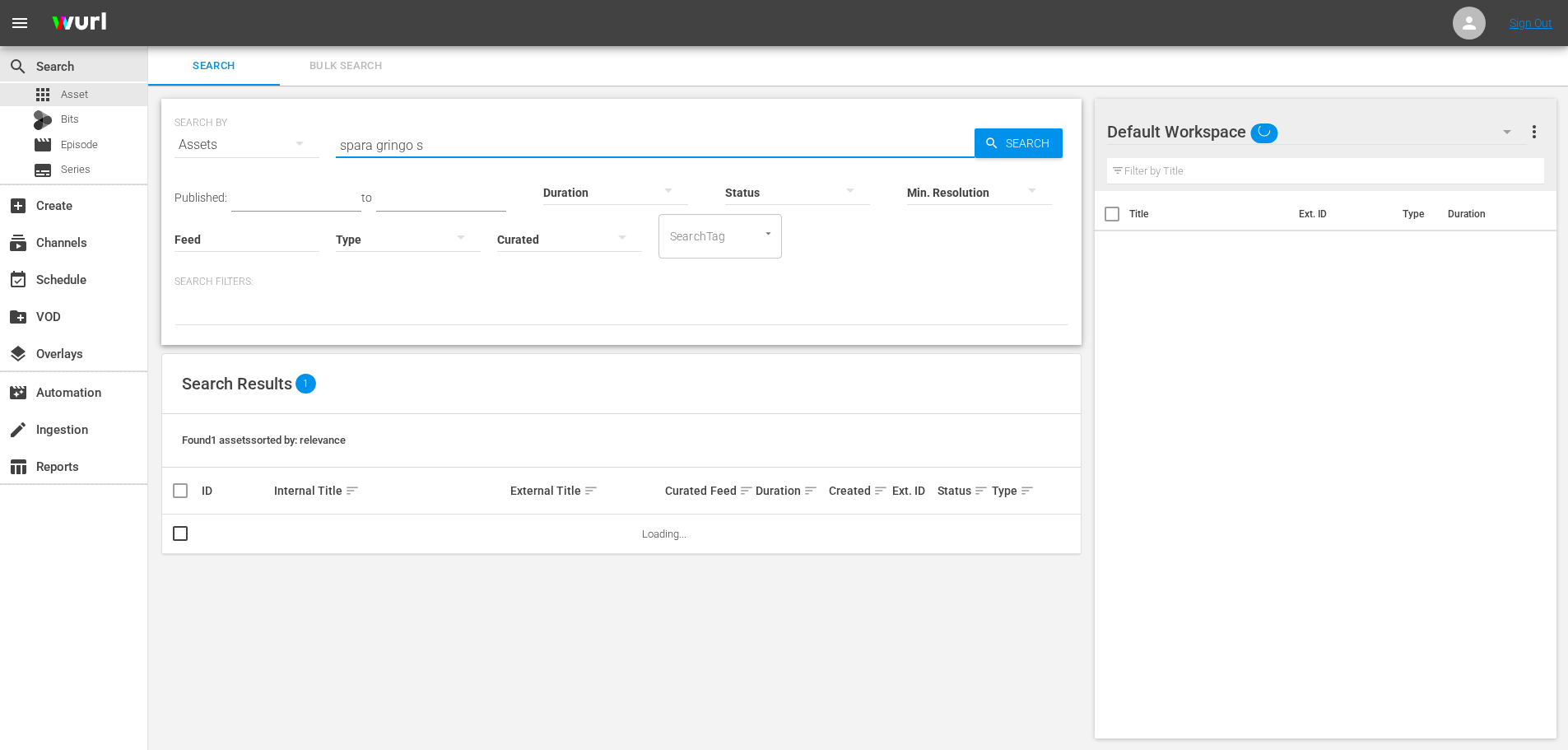
drag, startPoint x: 454, startPoint y: 144, endPoint x: 268, endPoint y: 163, distance: 187.0
click at [268, 163] on div "SEARCH BY Search By Assets Search ID, Title, Description, Keywords, or Category…" at bounding box center [621, 135] width 894 height 59
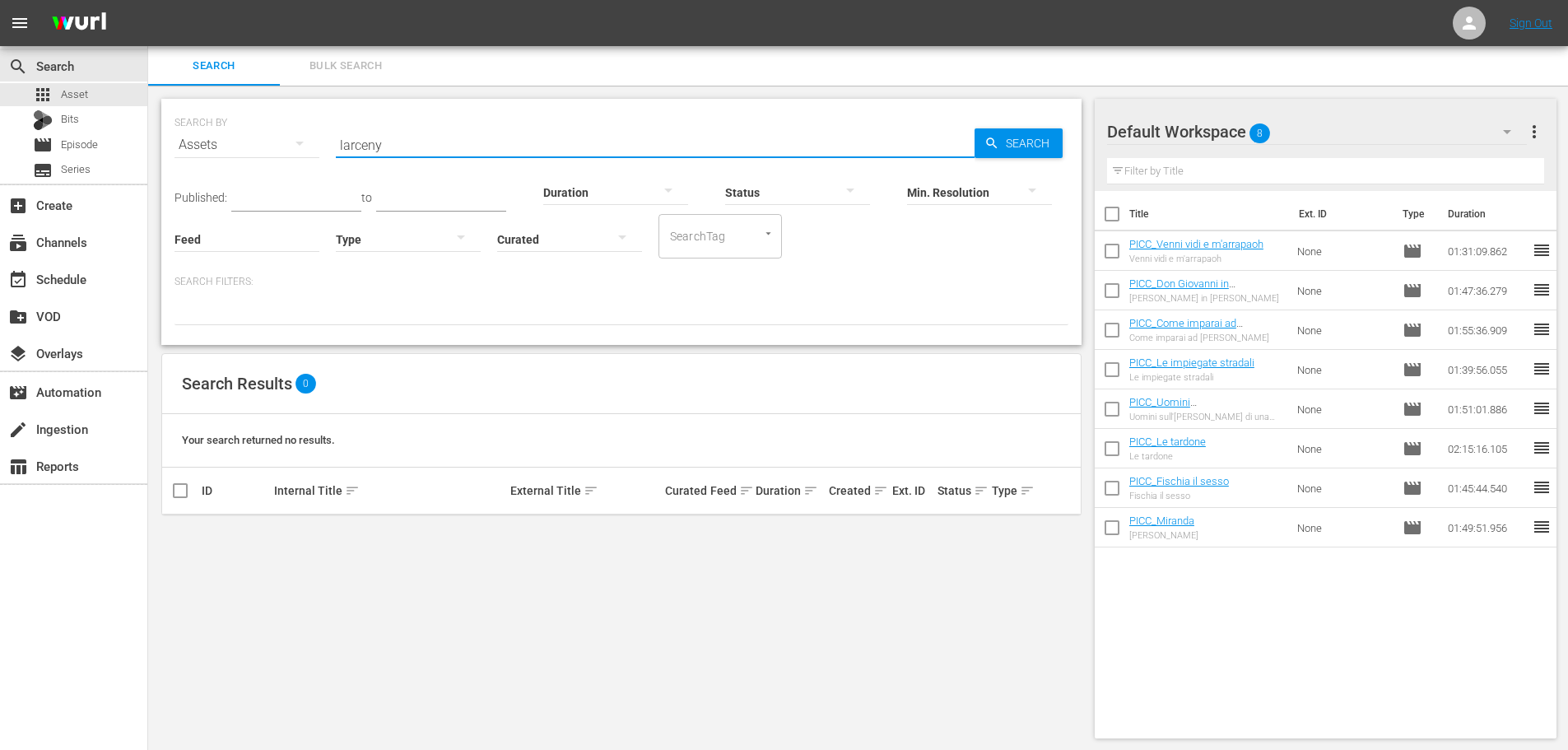
type input "larceny"
